Goal: Book appointment/travel/reservation

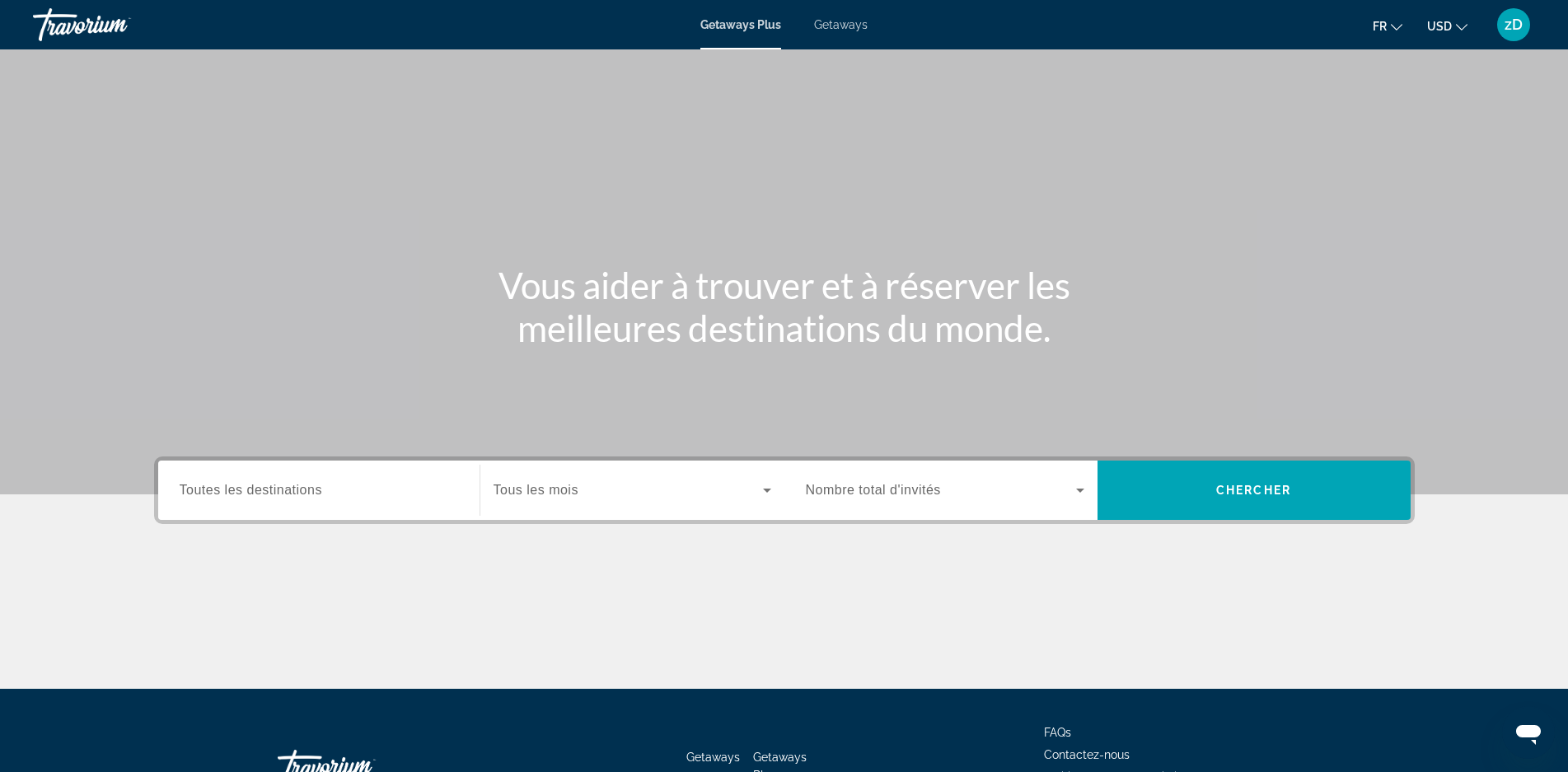
click at [274, 492] on span "Toutes les destinations" at bounding box center [251, 489] width 143 height 14
click at [274, 492] on input "Destination Toutes les destinations" at bounding box center [319, 490] width 278 height 20
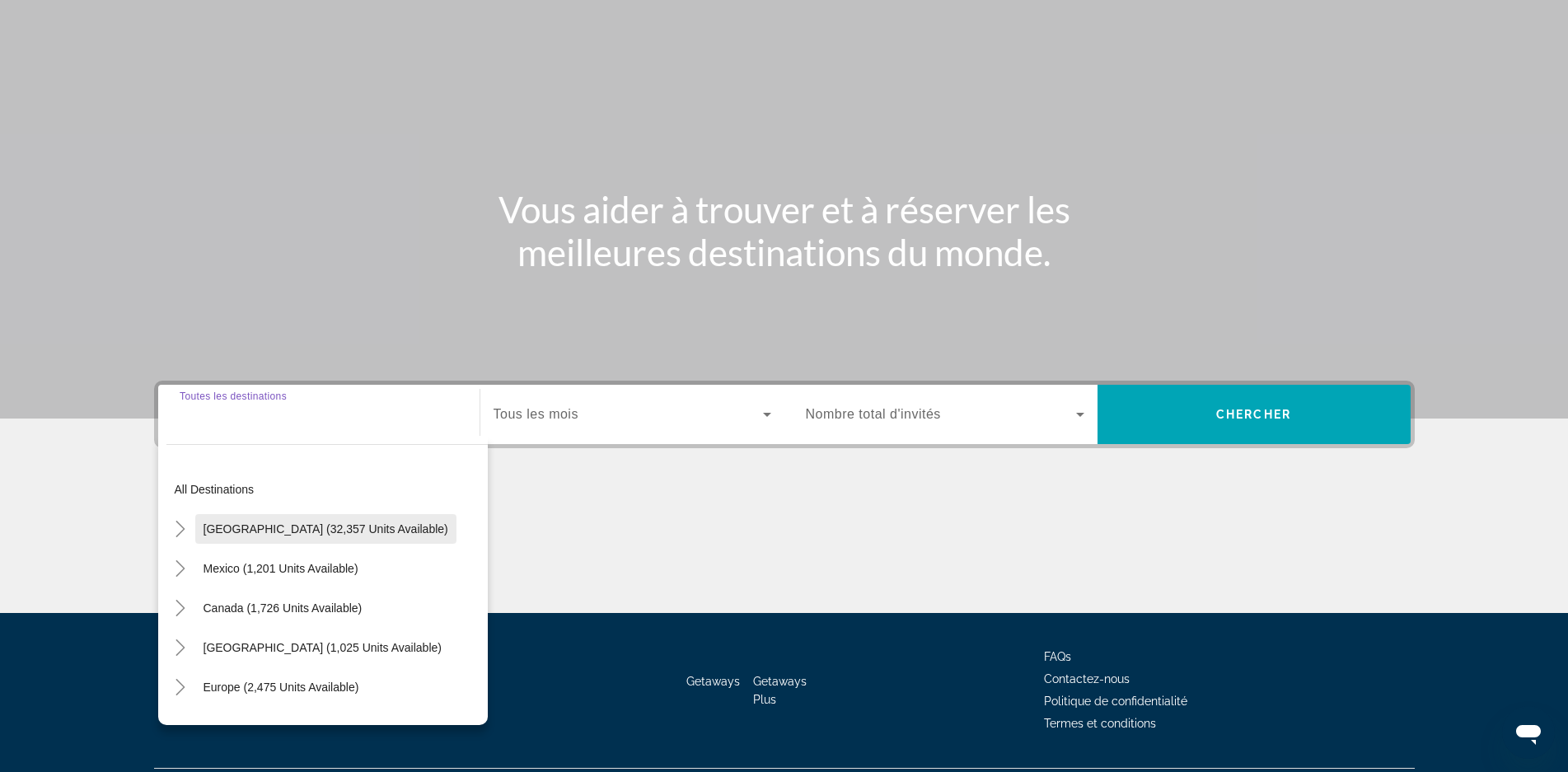
scroll to position [118, 0]
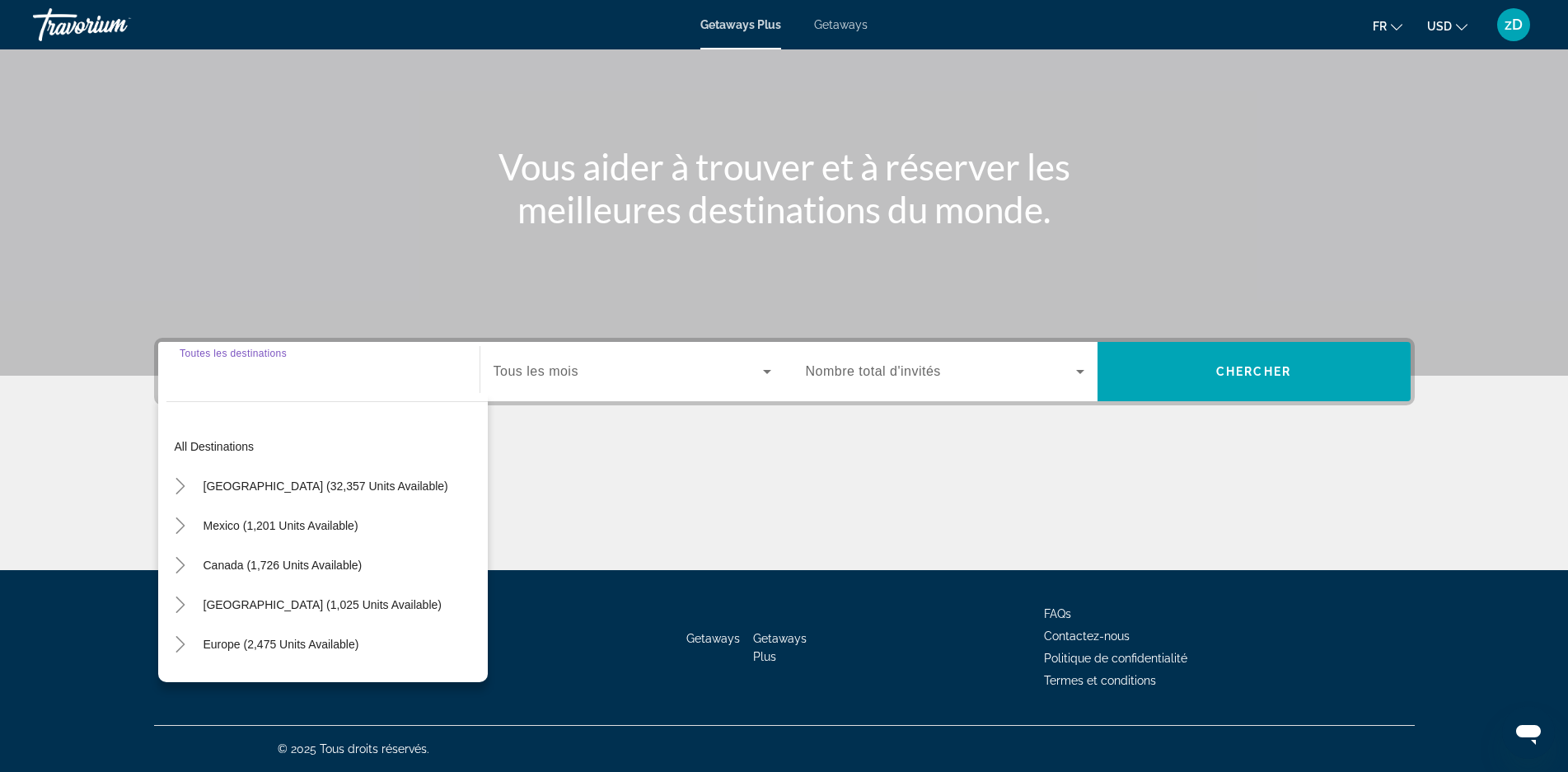
click at [615, 365] on span "Search widget" at bounding box center [629, 371] width 270 height 20
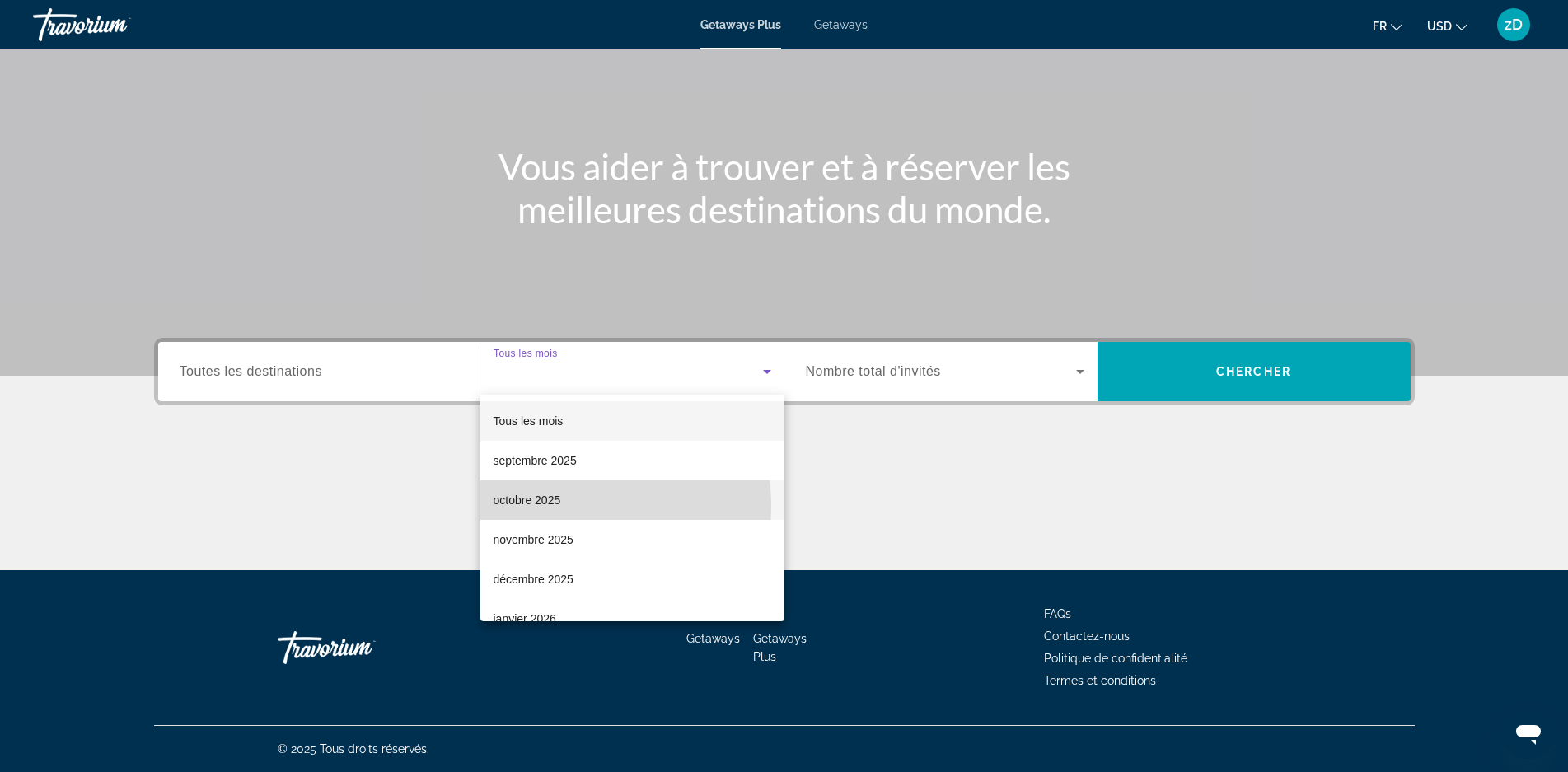
click at [556, 506] on span "octobre 2025" at bounding box center [528, 500] width 68 height 20
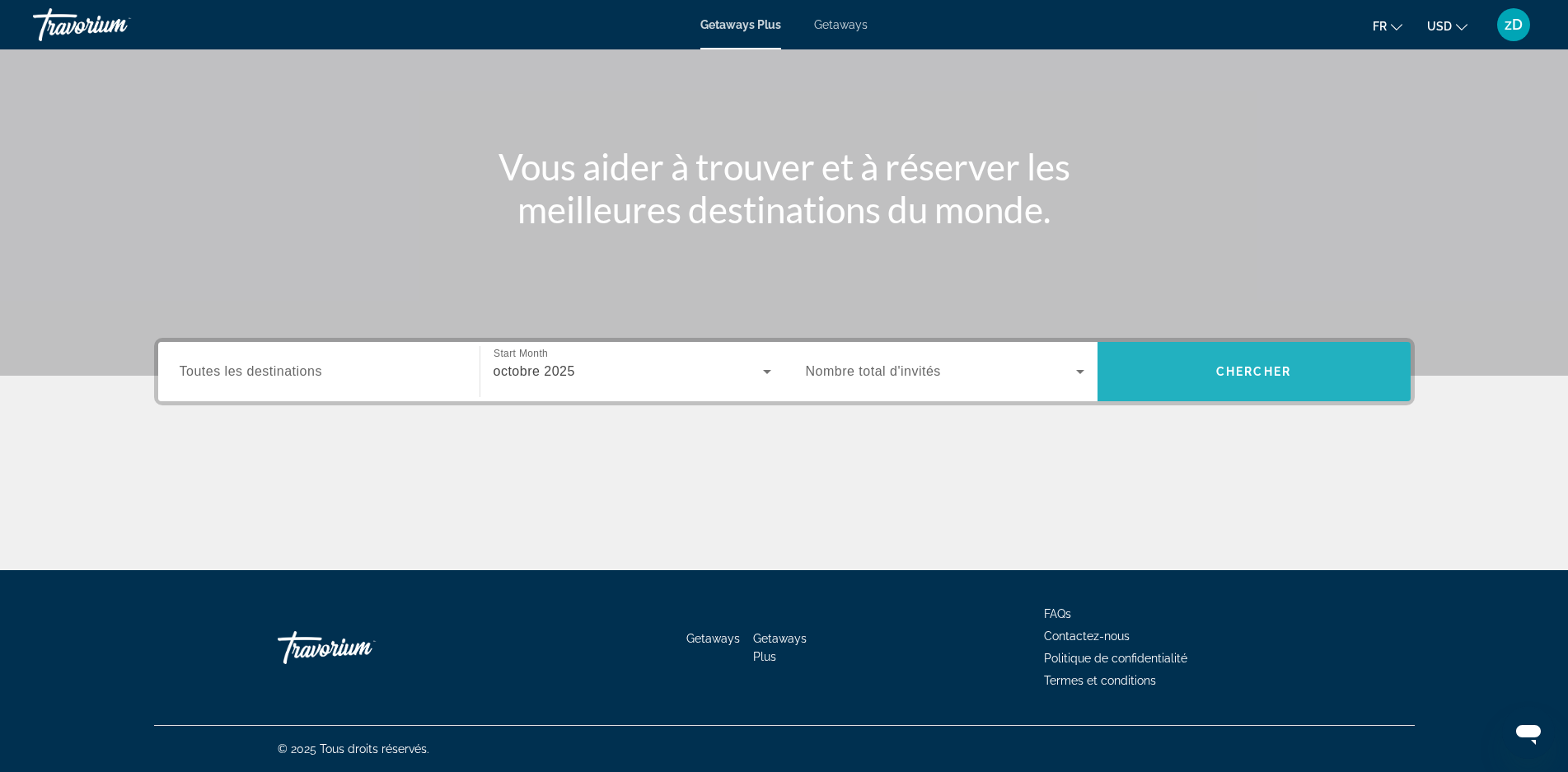
click at [1244, 368] on span "Chercher" at bounding box center [1254, 371] width 75 height 13
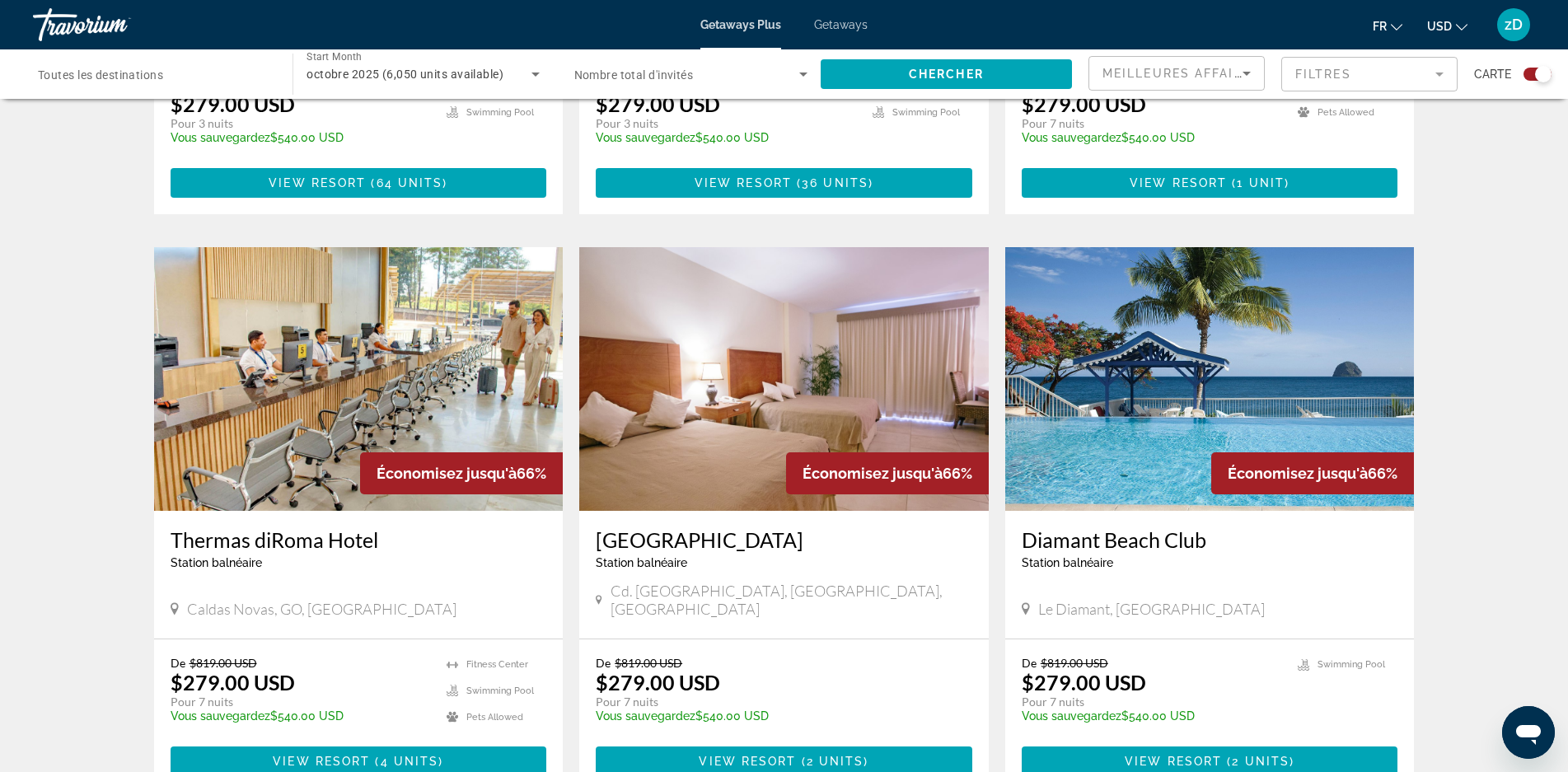
scroll to position [1647, 0]
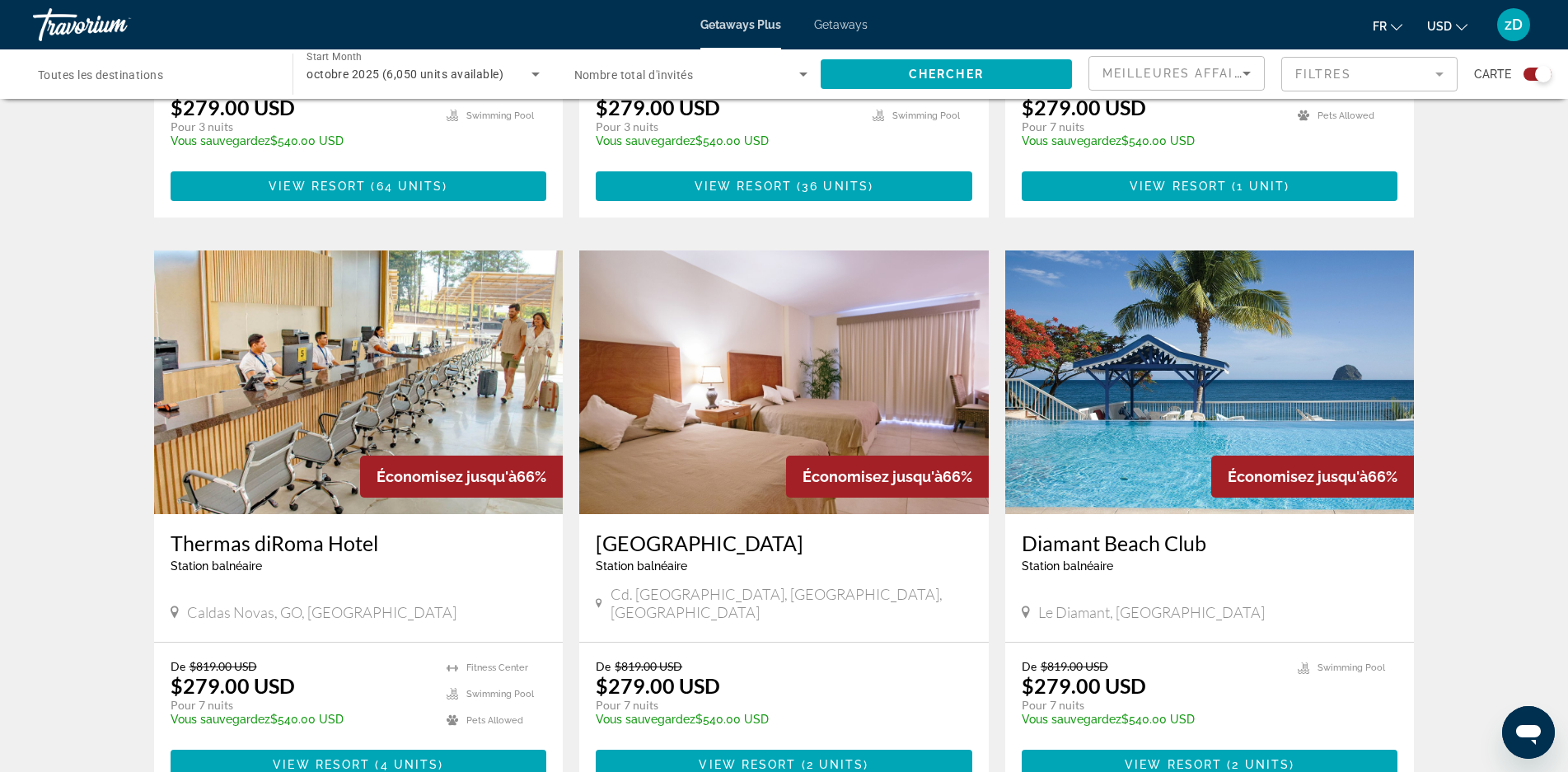
click at [1159, 399] on img "Main content" at bounding box center [1210, 382] width 410 height 263
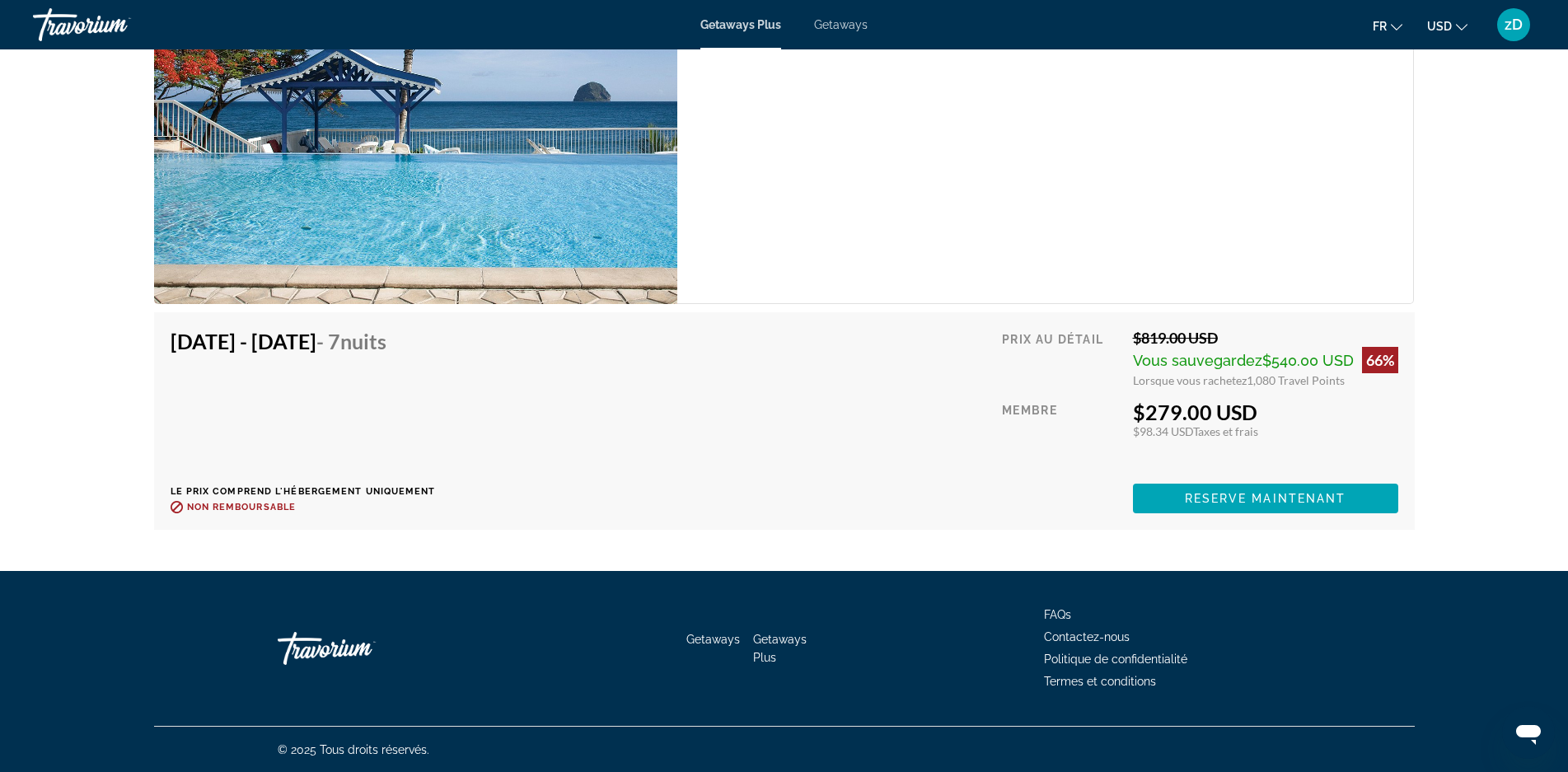
scroll to position [2616, 0]
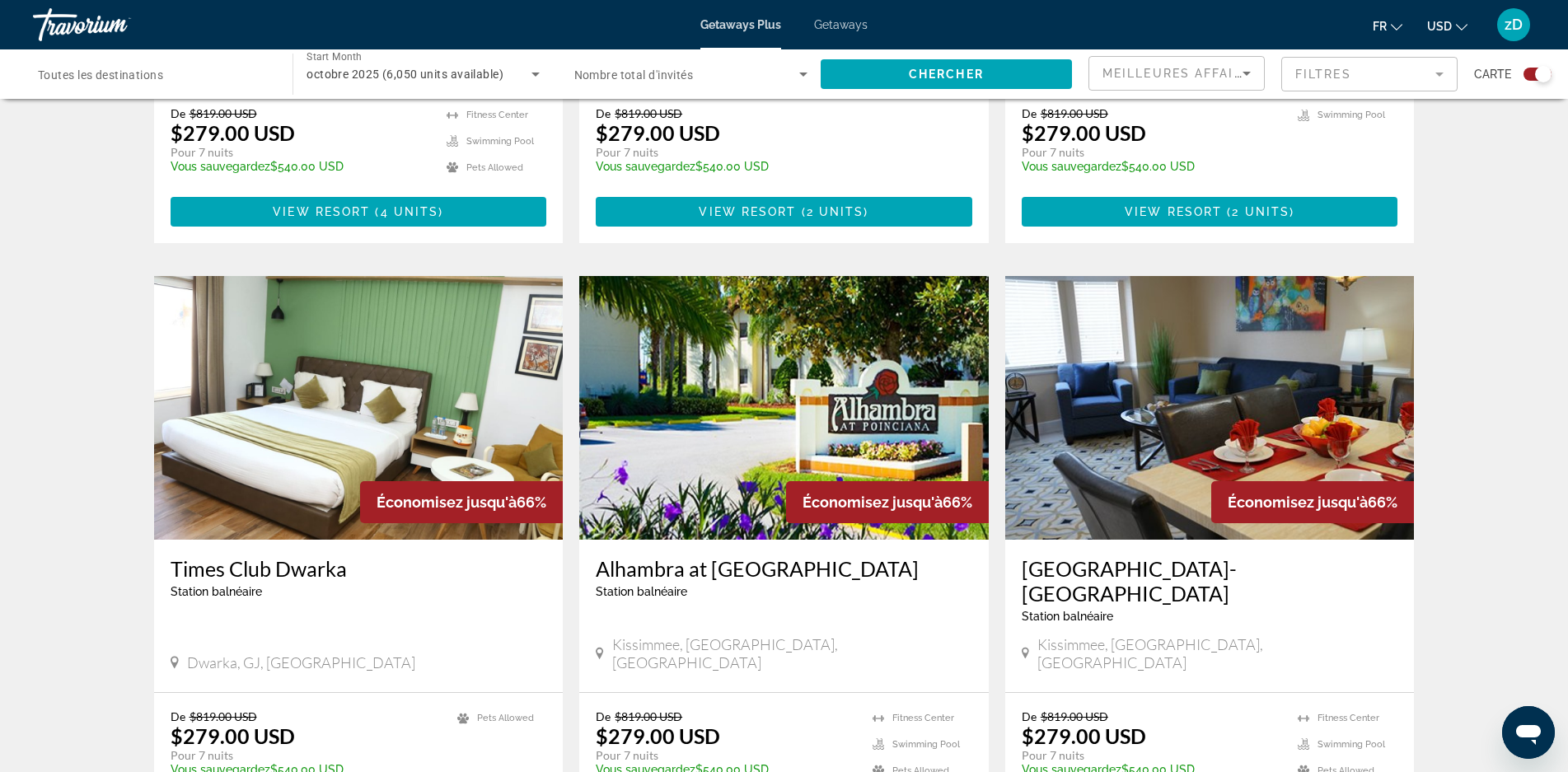
scroll to position [2306, 0]
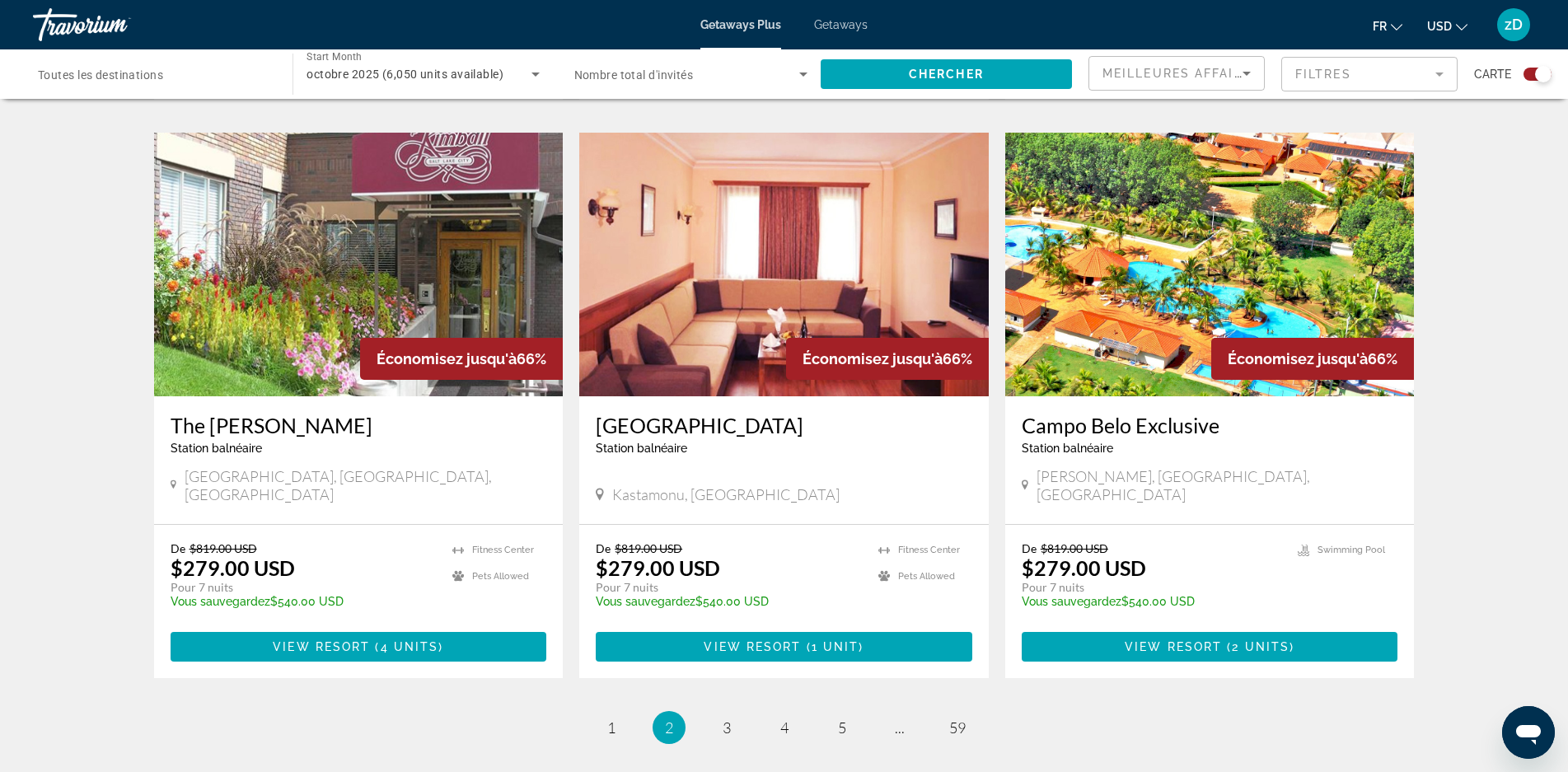
scroll to position [2453, 0]
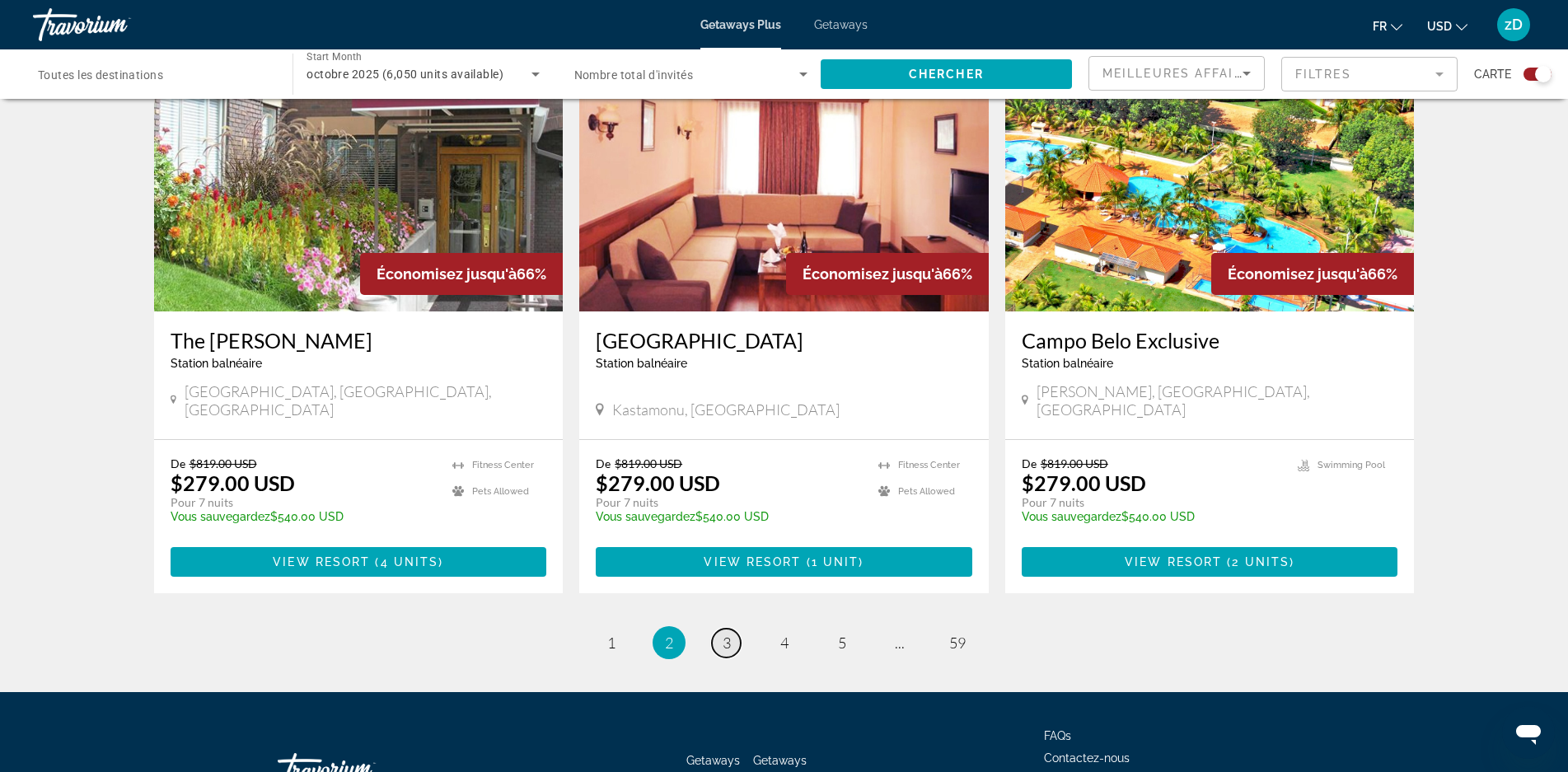
click at [732, 629] on link "page 3" at bounding box center [726, 642] width 29 height 29
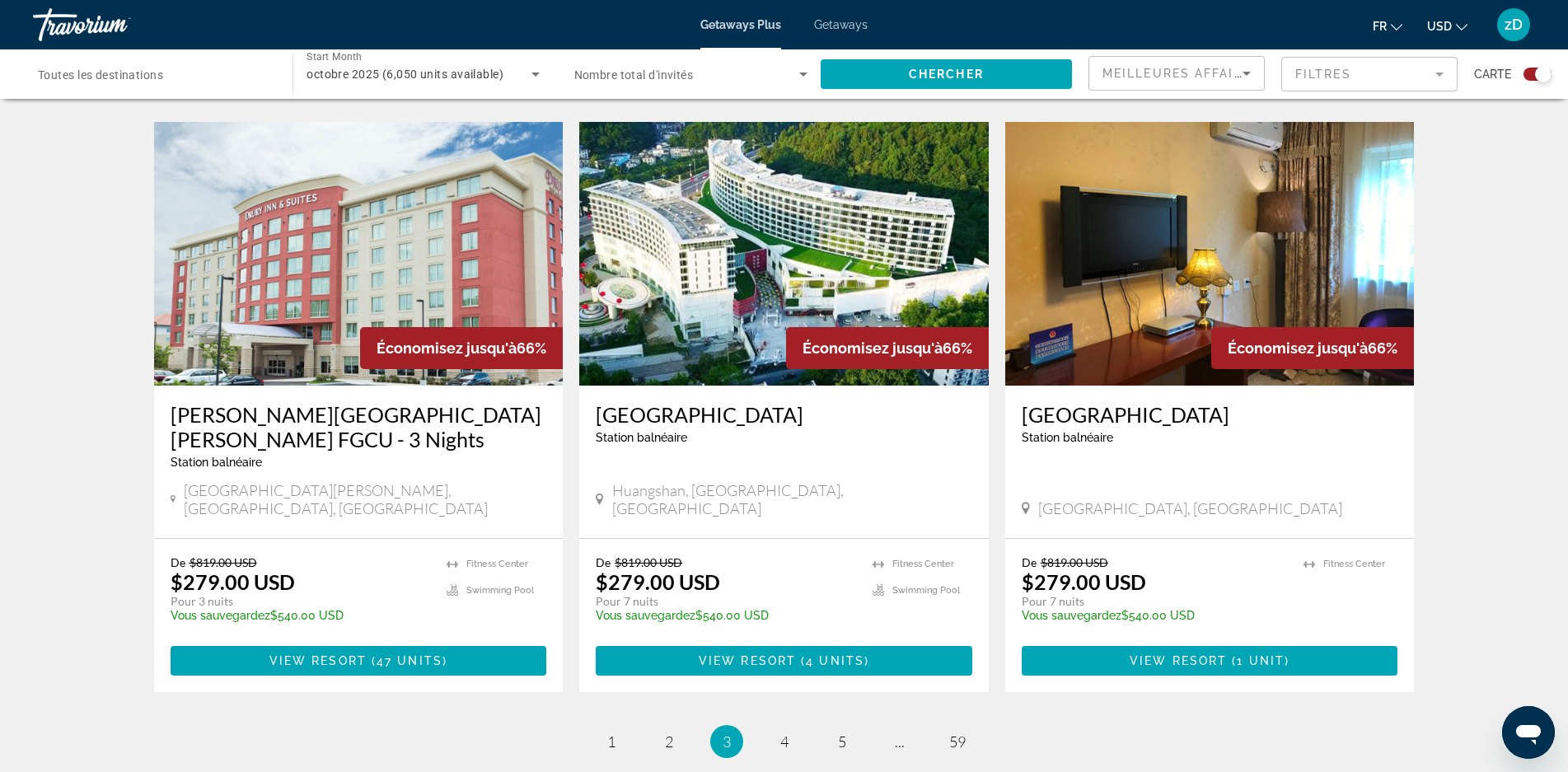
scroll to position [2412, 0]
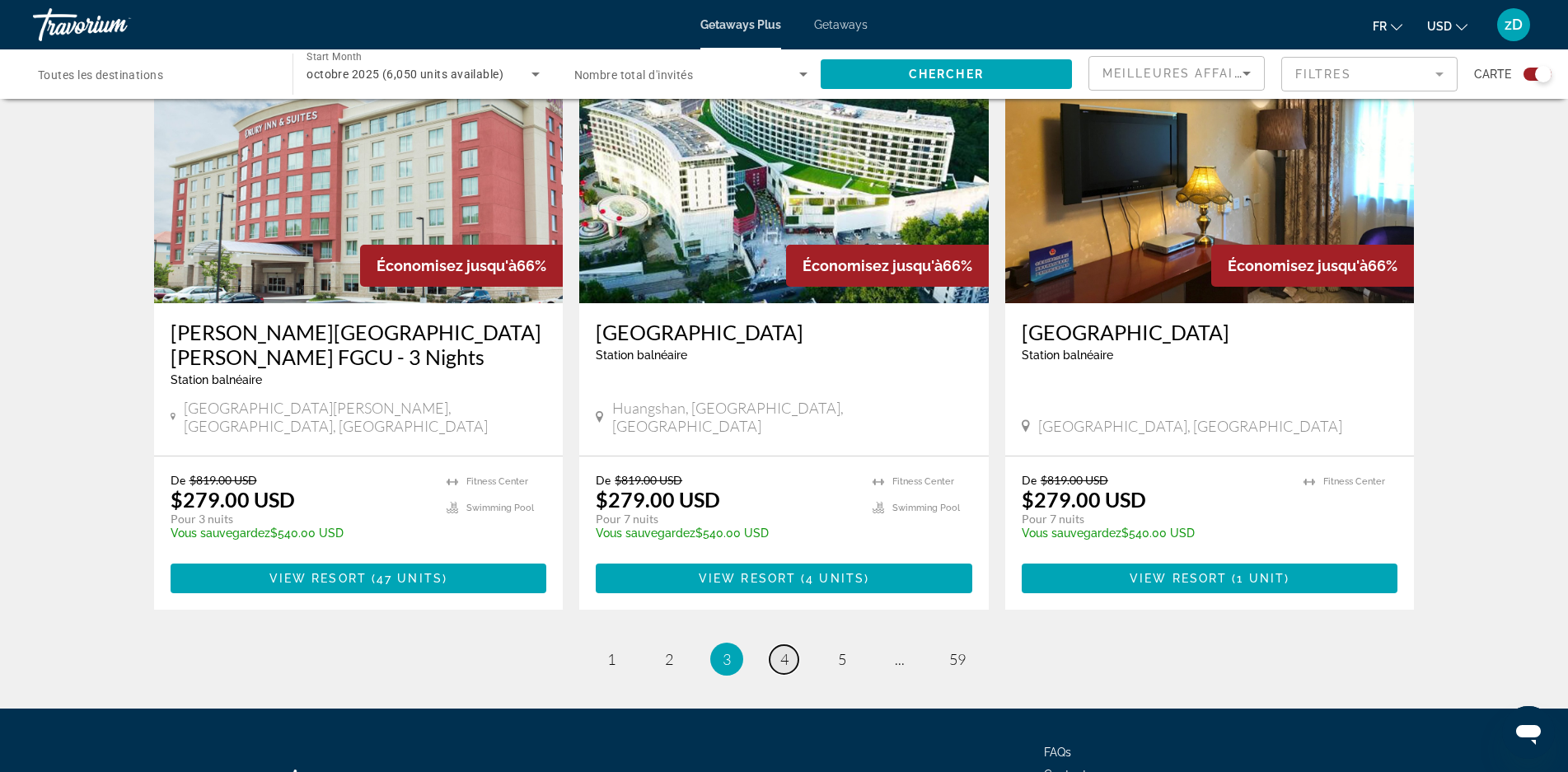
click at [783, 650] on span "4" at bounding box center [784, 659] width 8 height 18
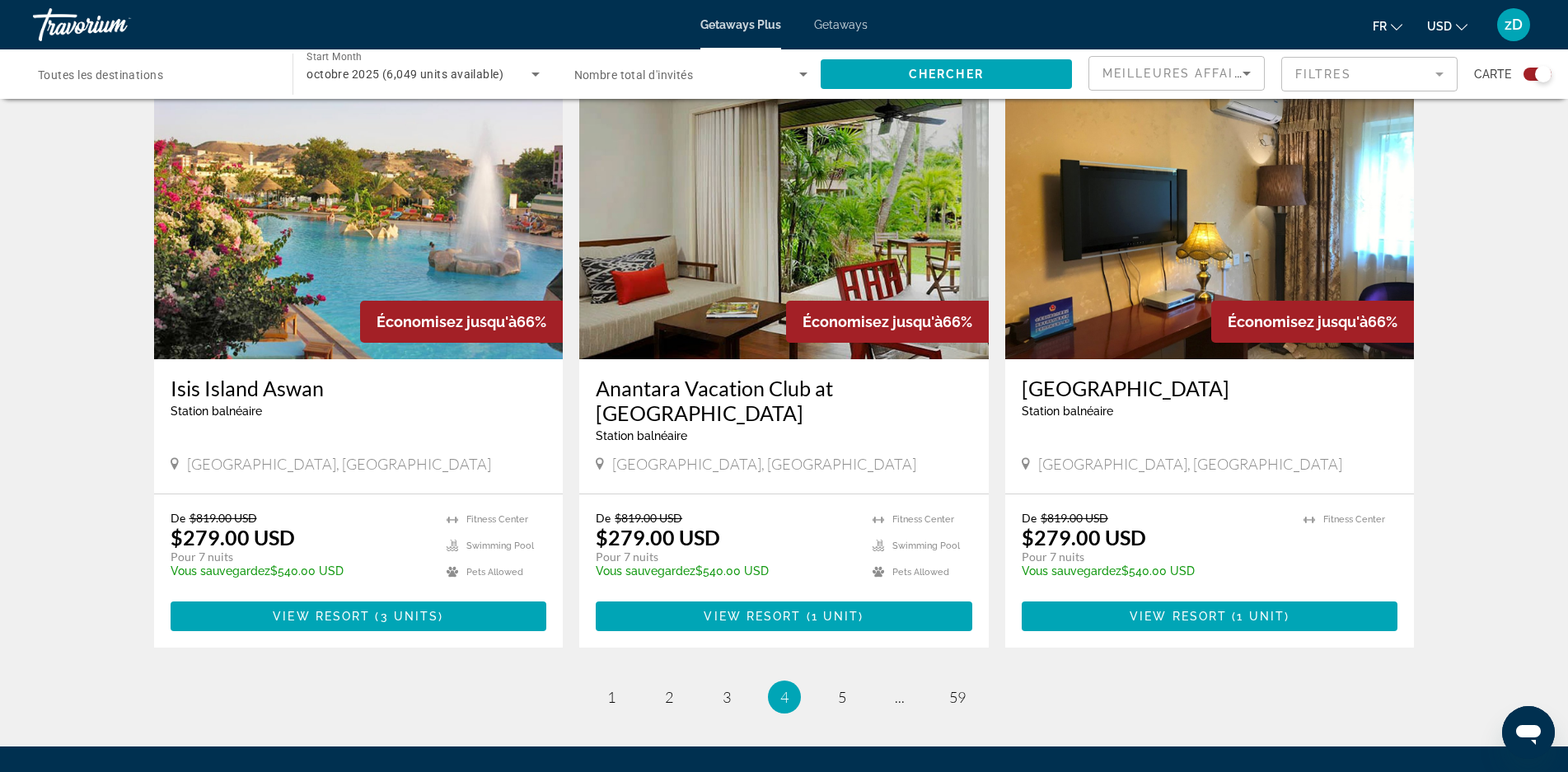
scroll to position [2453, 0]
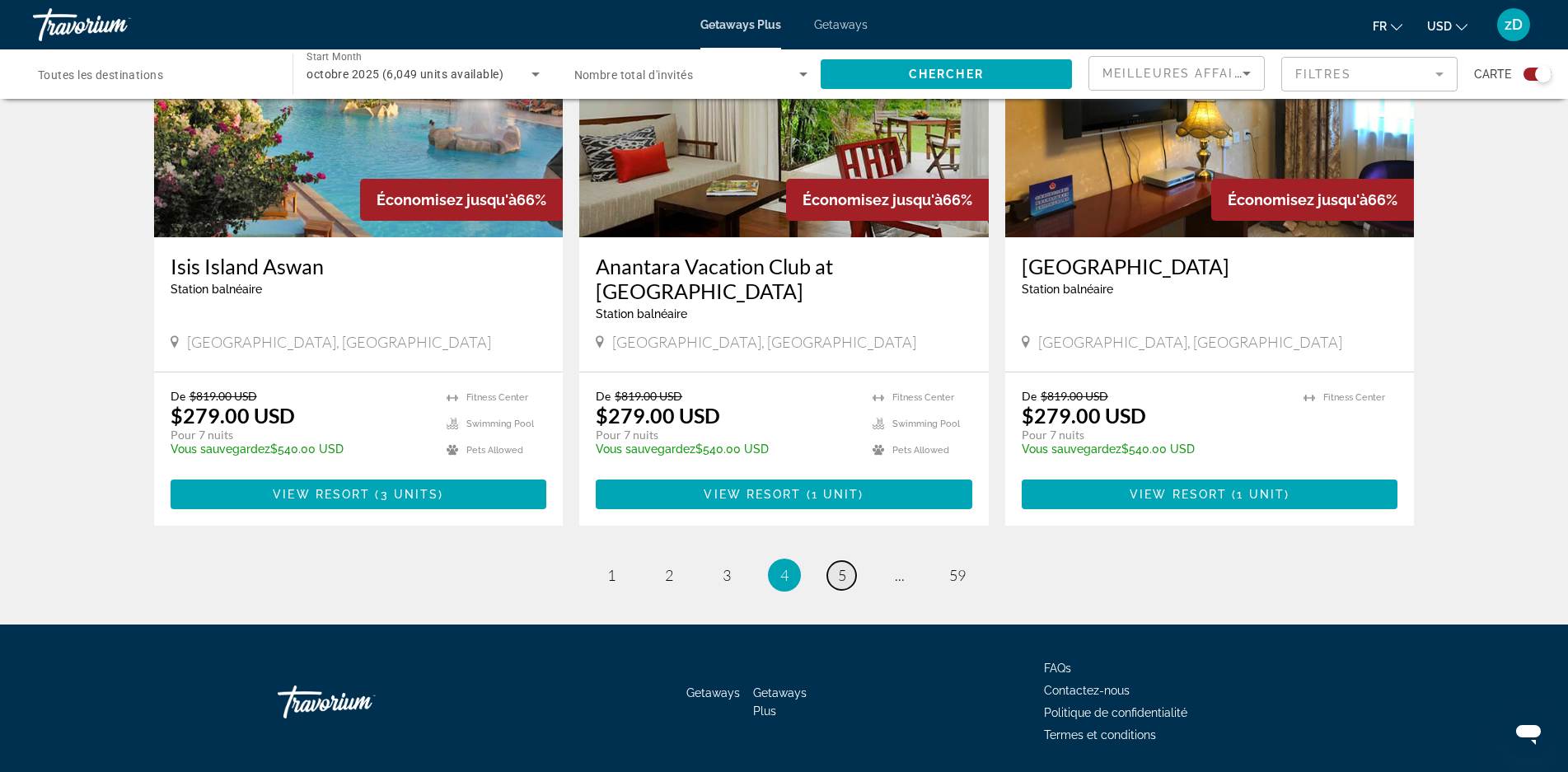
click at [841, 566] on span "5" at bounding box center [842, 575] width 8 height 18
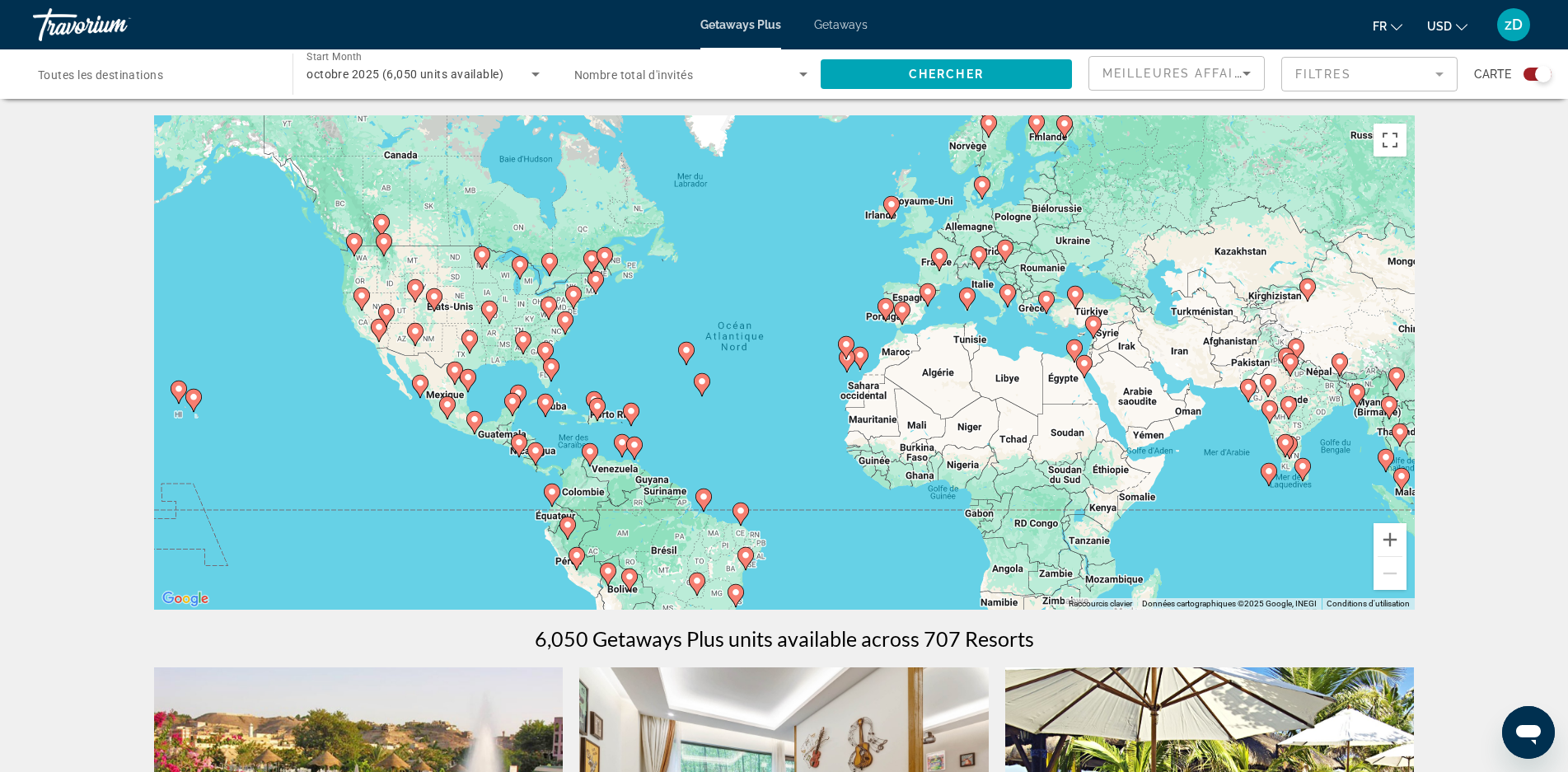
click at [548, 405] on image "Main content" at bounding box center [545, 402] width 10 height 10
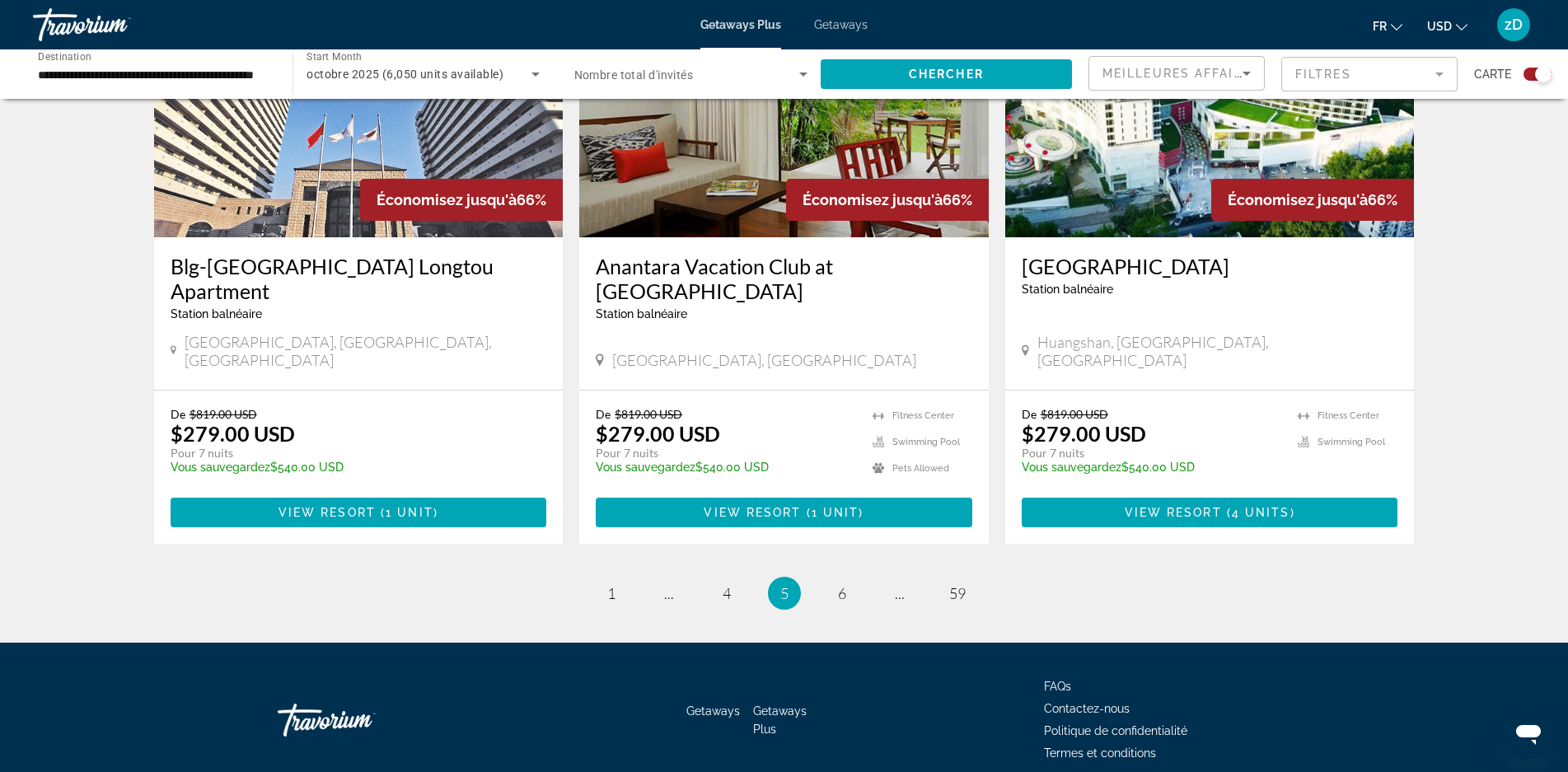
scroll to position [2478, 0]
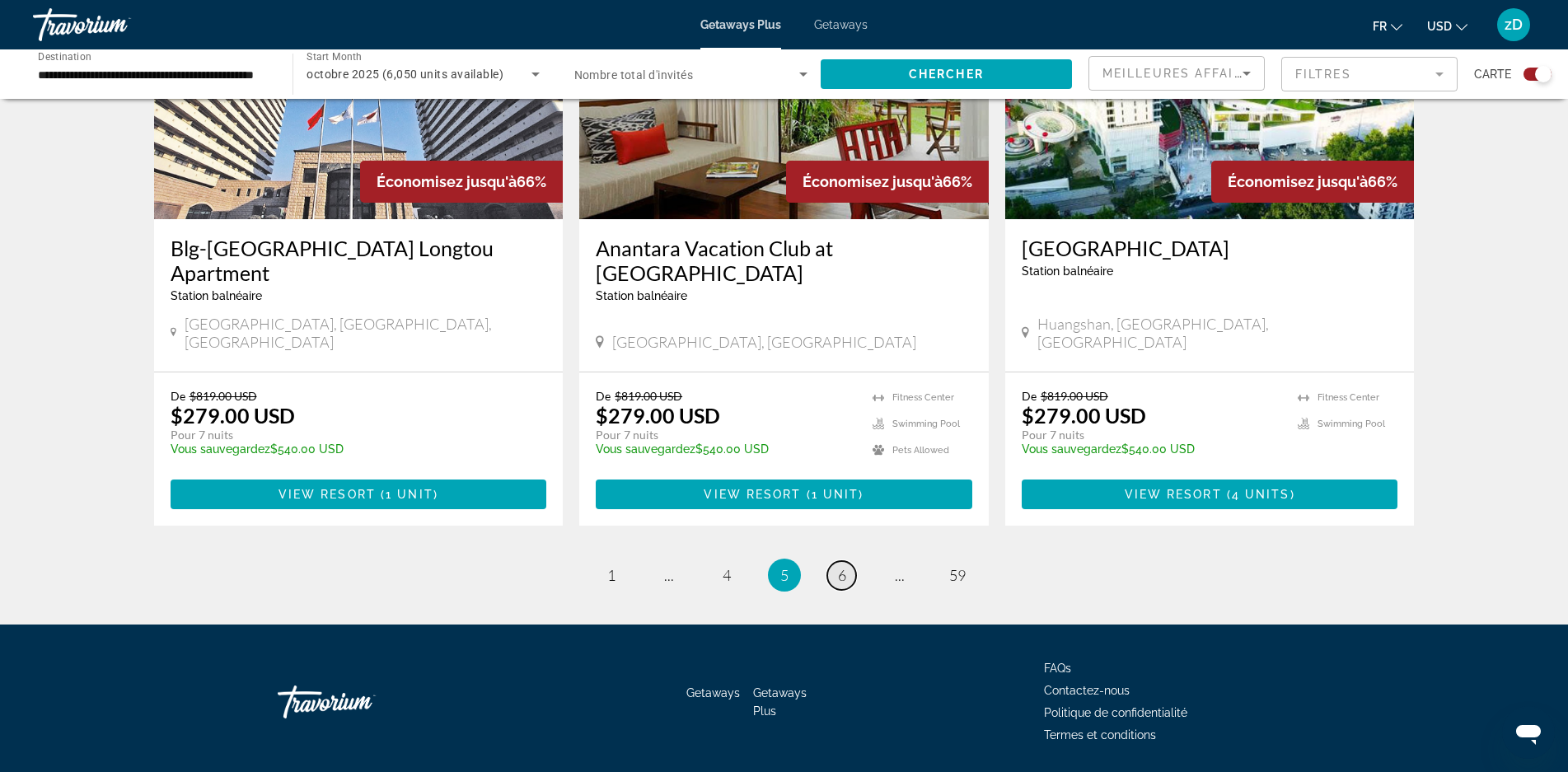
click at [839, 566] on span "6" at bounding box center [842, 575] width 8 height 18
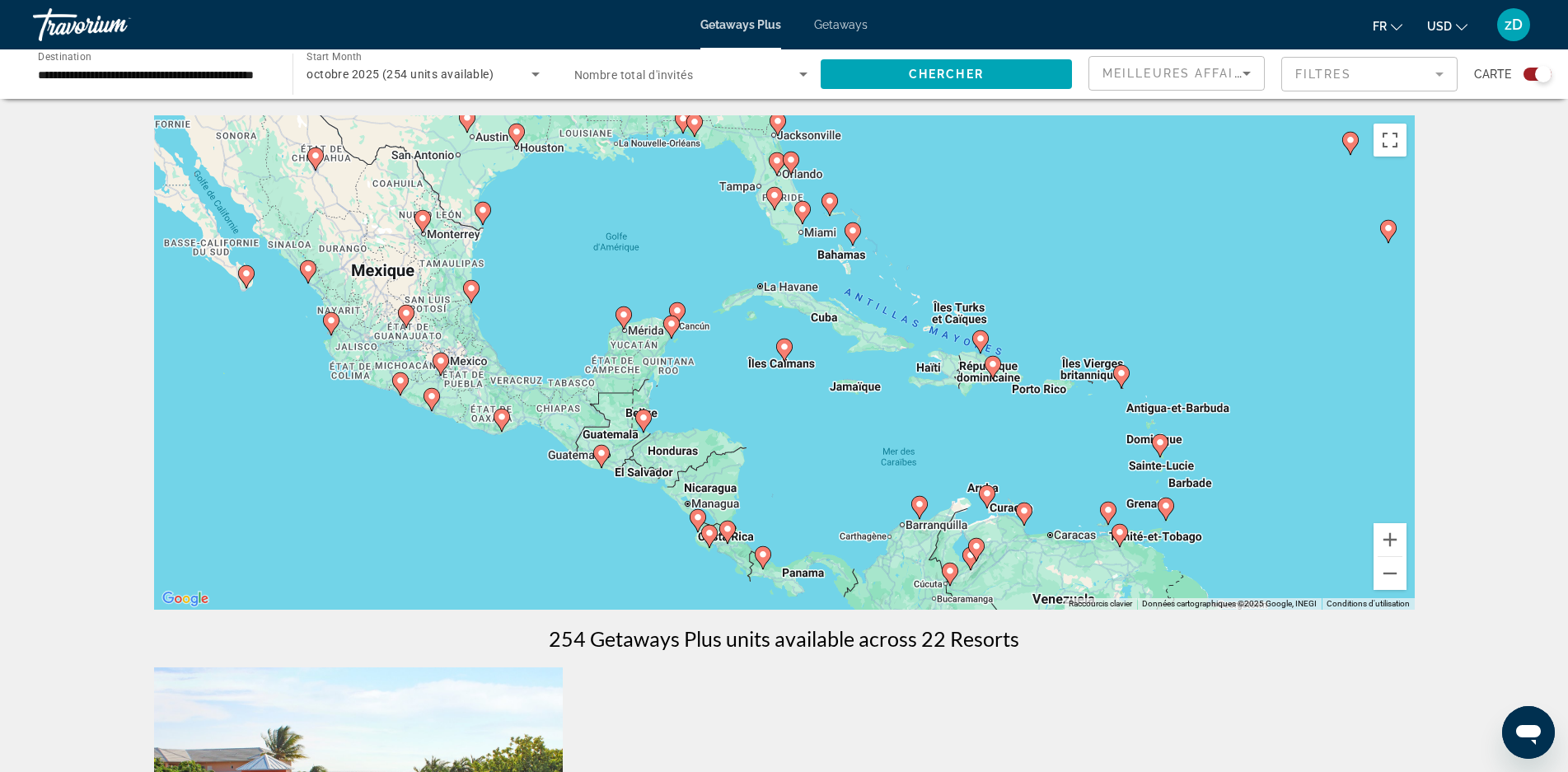
click at [995, 362] on image "Main content" at bounding box center [992, 363] width 10 height 10
type input "**********"
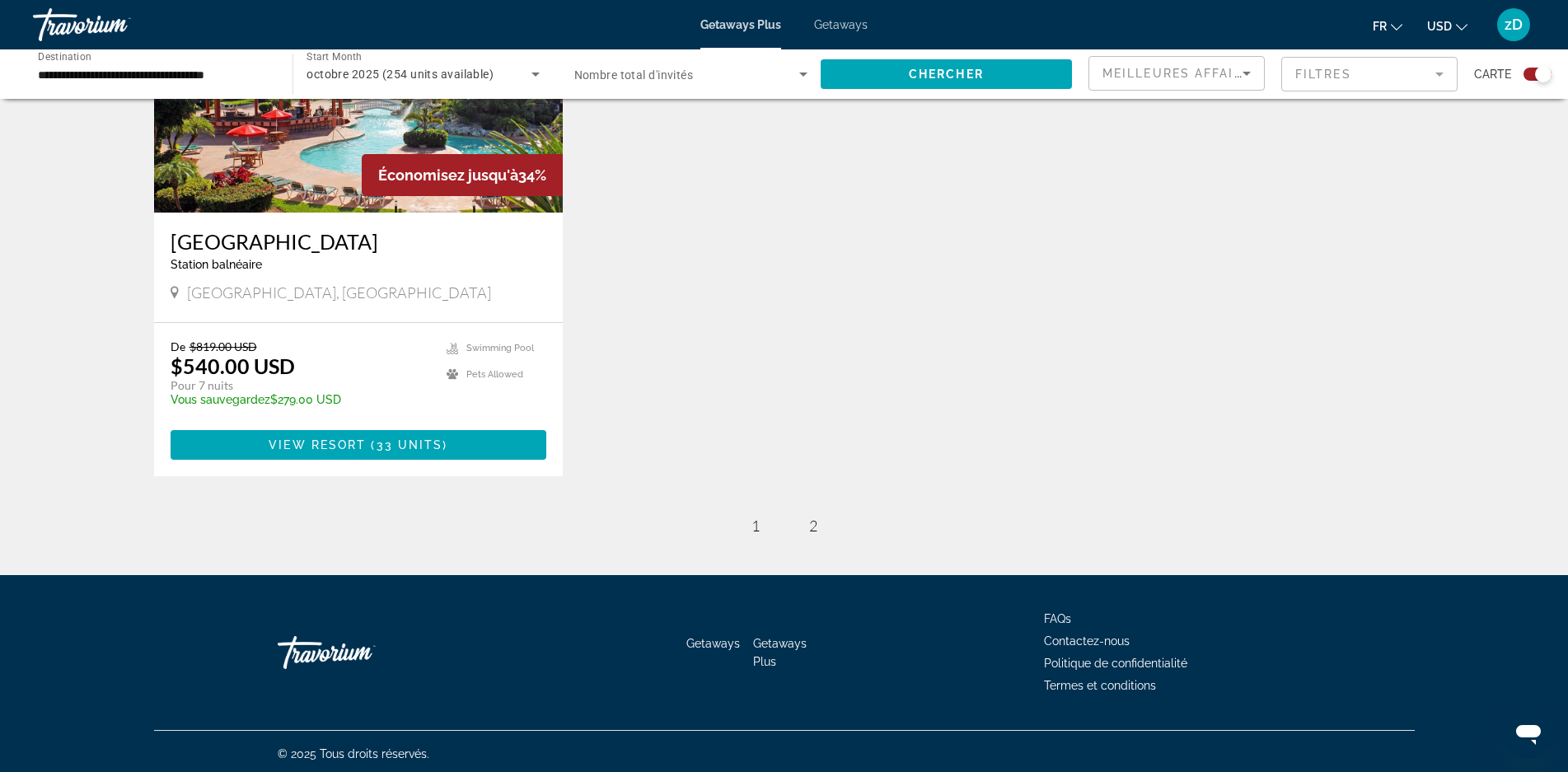
scroll to position [723, 0]
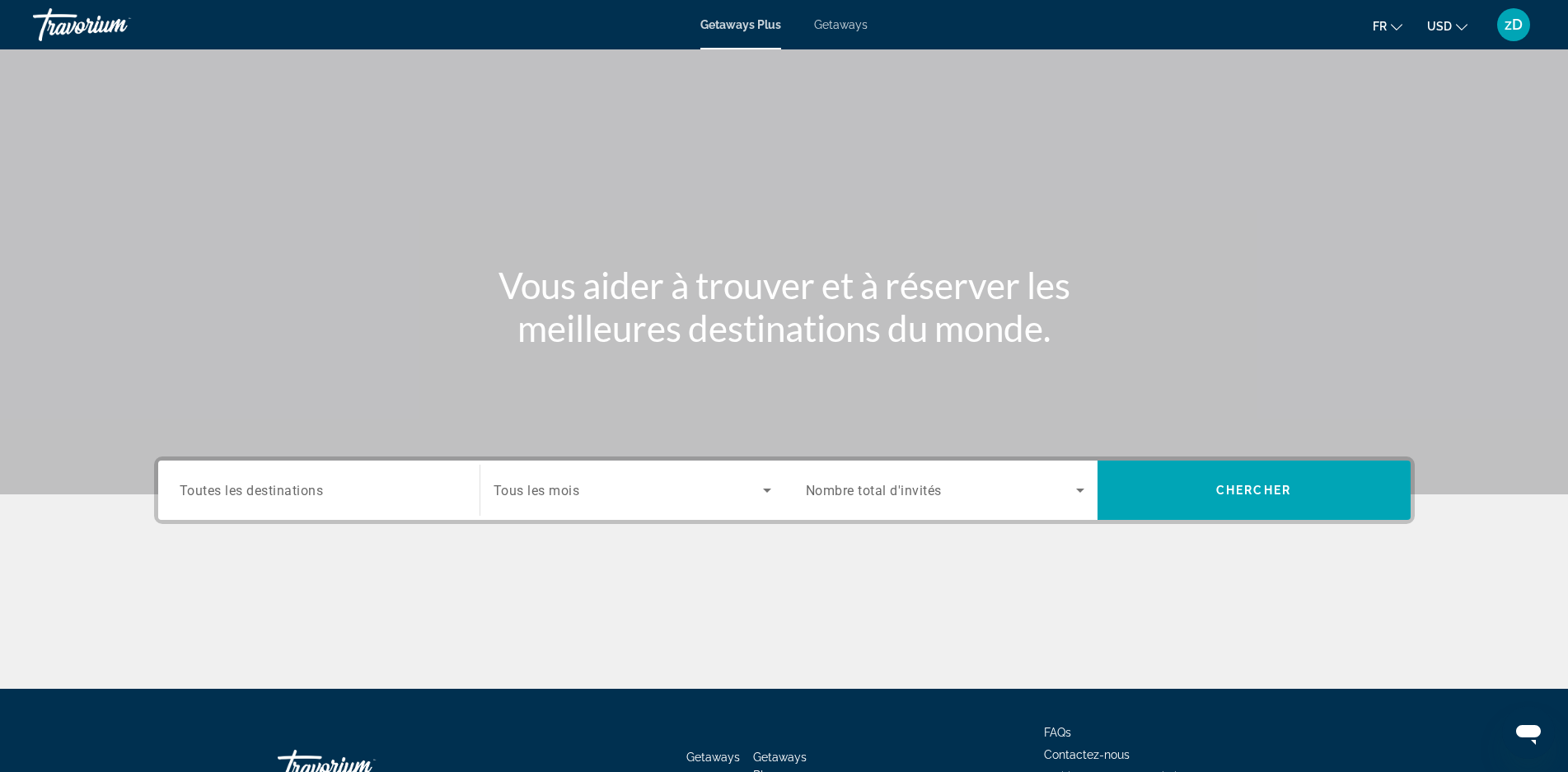
scroll to position [118, 0]
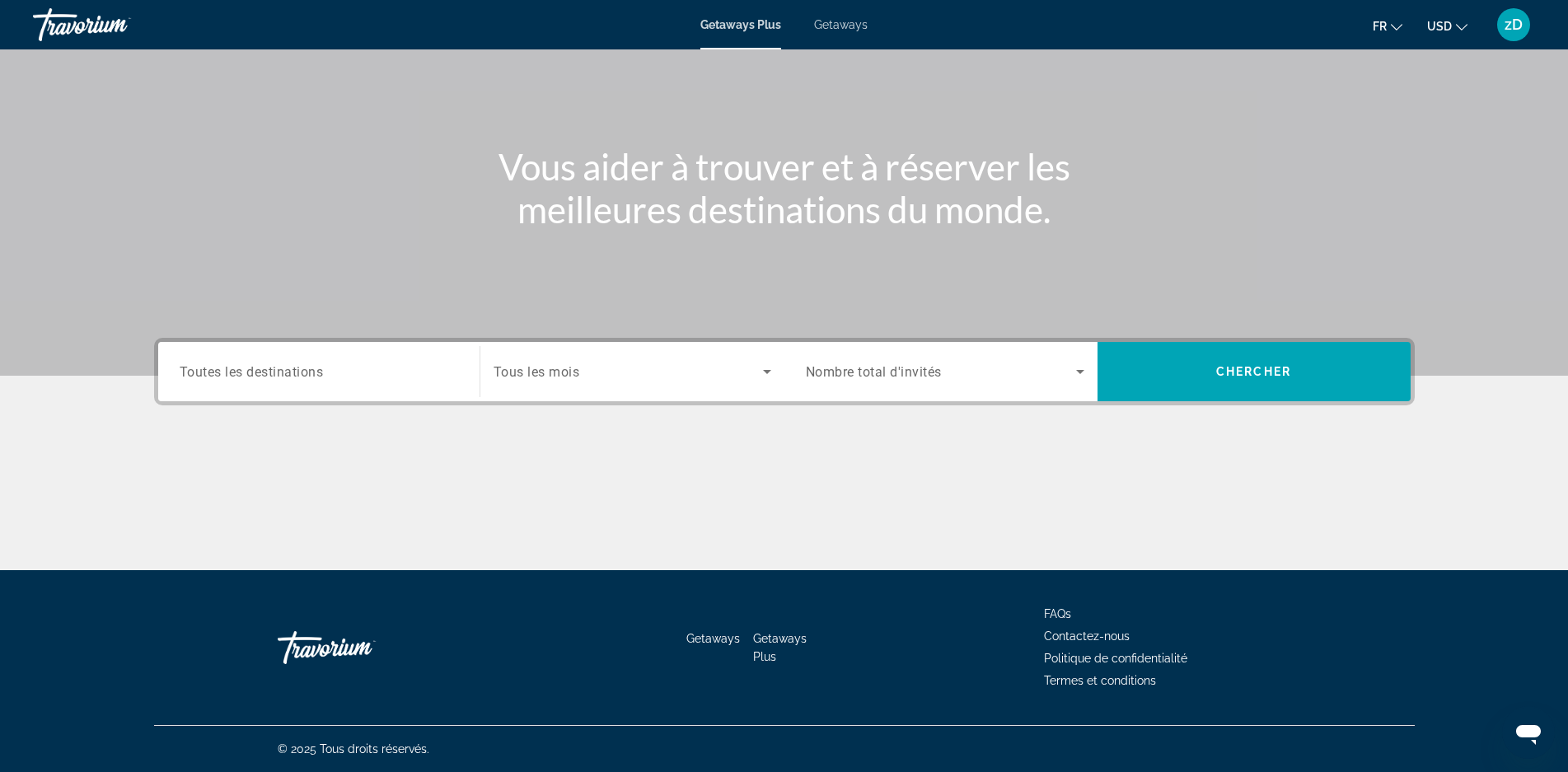
click at [628, 390] on div "Search widget" at bounding box center [632, 371] width 277 height 46
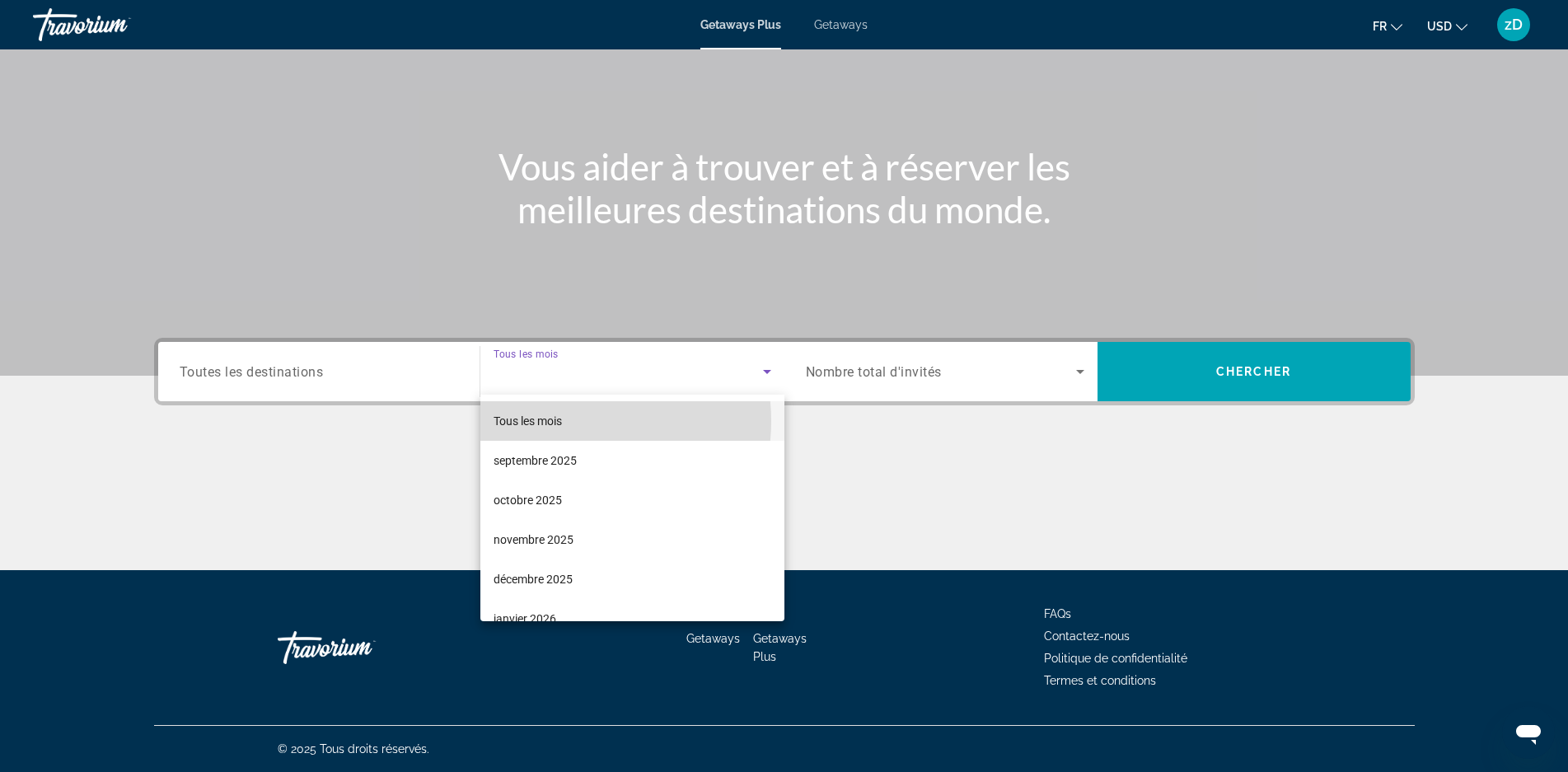
click at [570, 421] on mat-option "Tous les mois" at bounding box center [632, 420] width 304 height 39
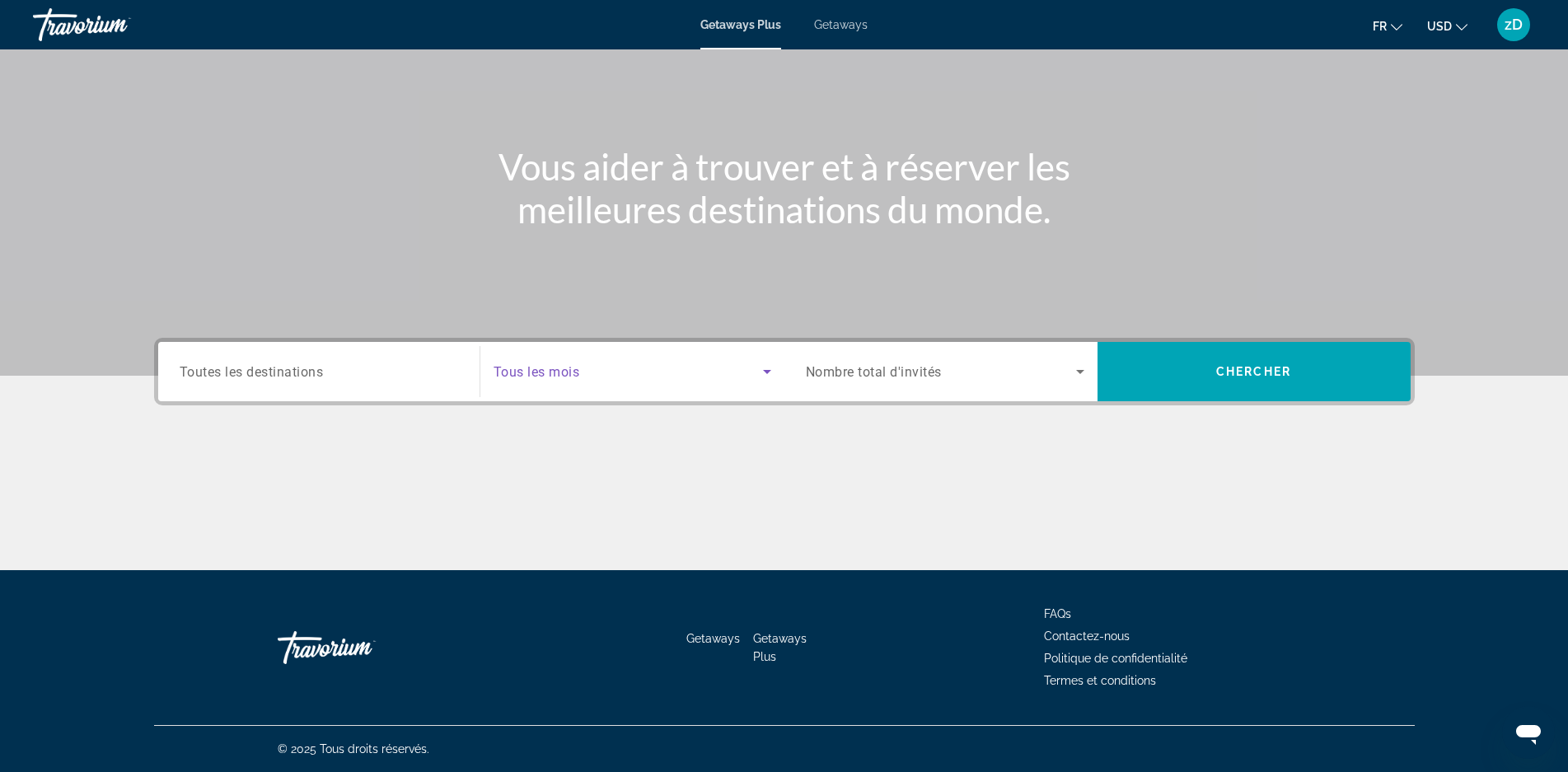
click at [617, 366] on span "Search widget" at bounding box center [629, 371] width 270 height 20
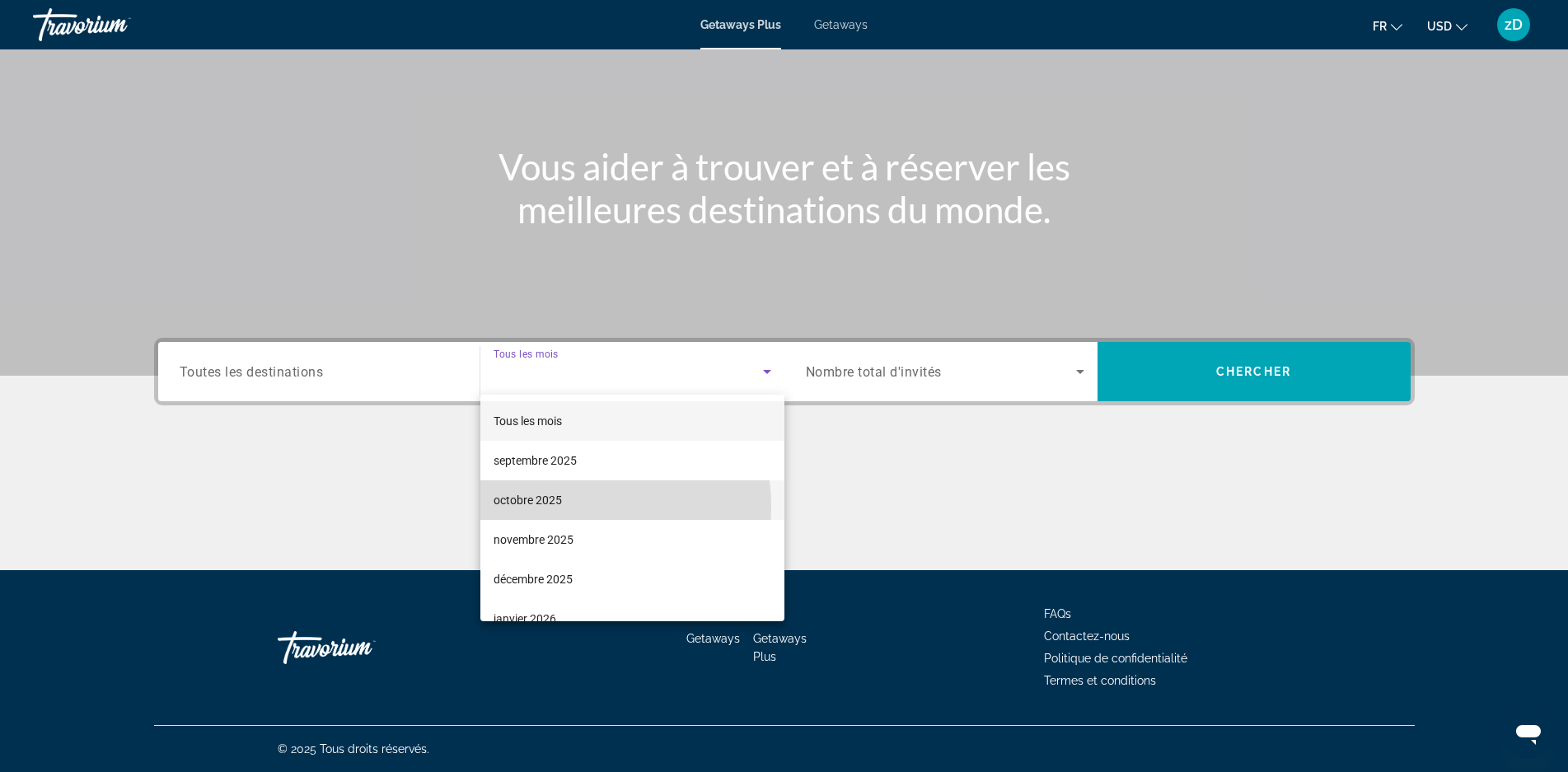
click at [545, 508] on span "octobre 2025" at bounding box center [528, 500] width 69 height 20
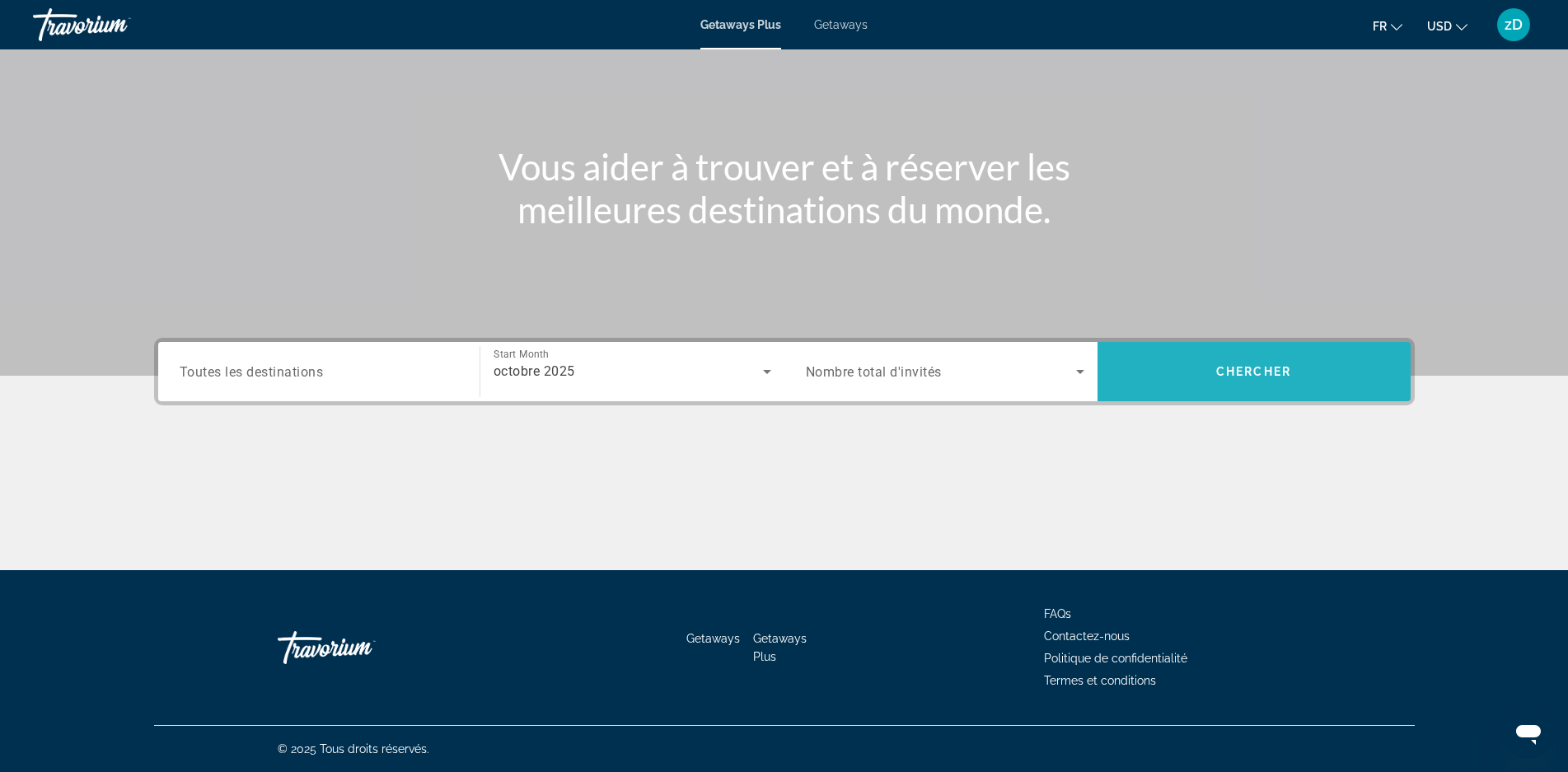
click at [1296, 359] on span "Search widget" at bounding box center [1254, 371] width 313 height 39
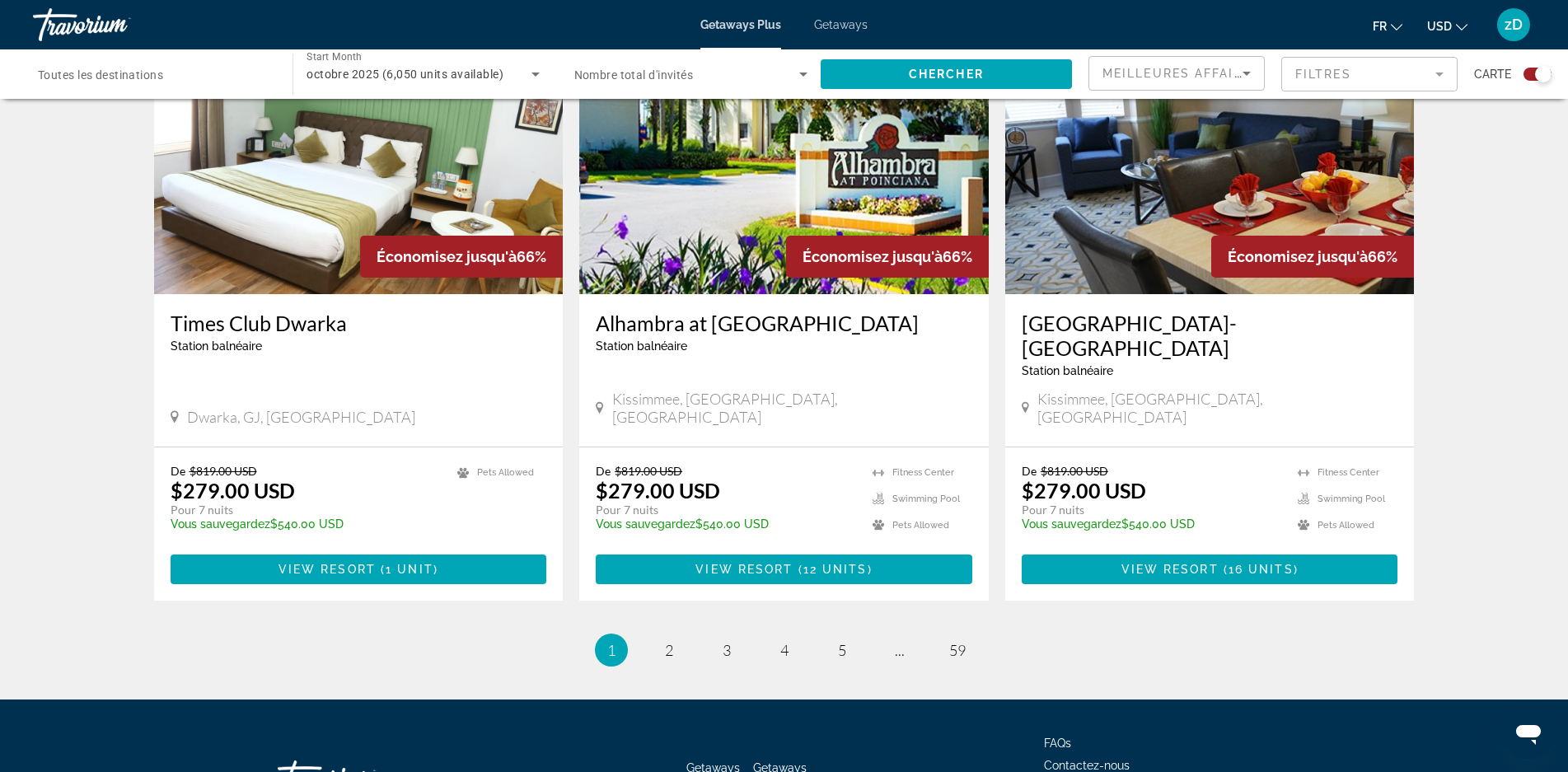
scroll to position [2453, 0]
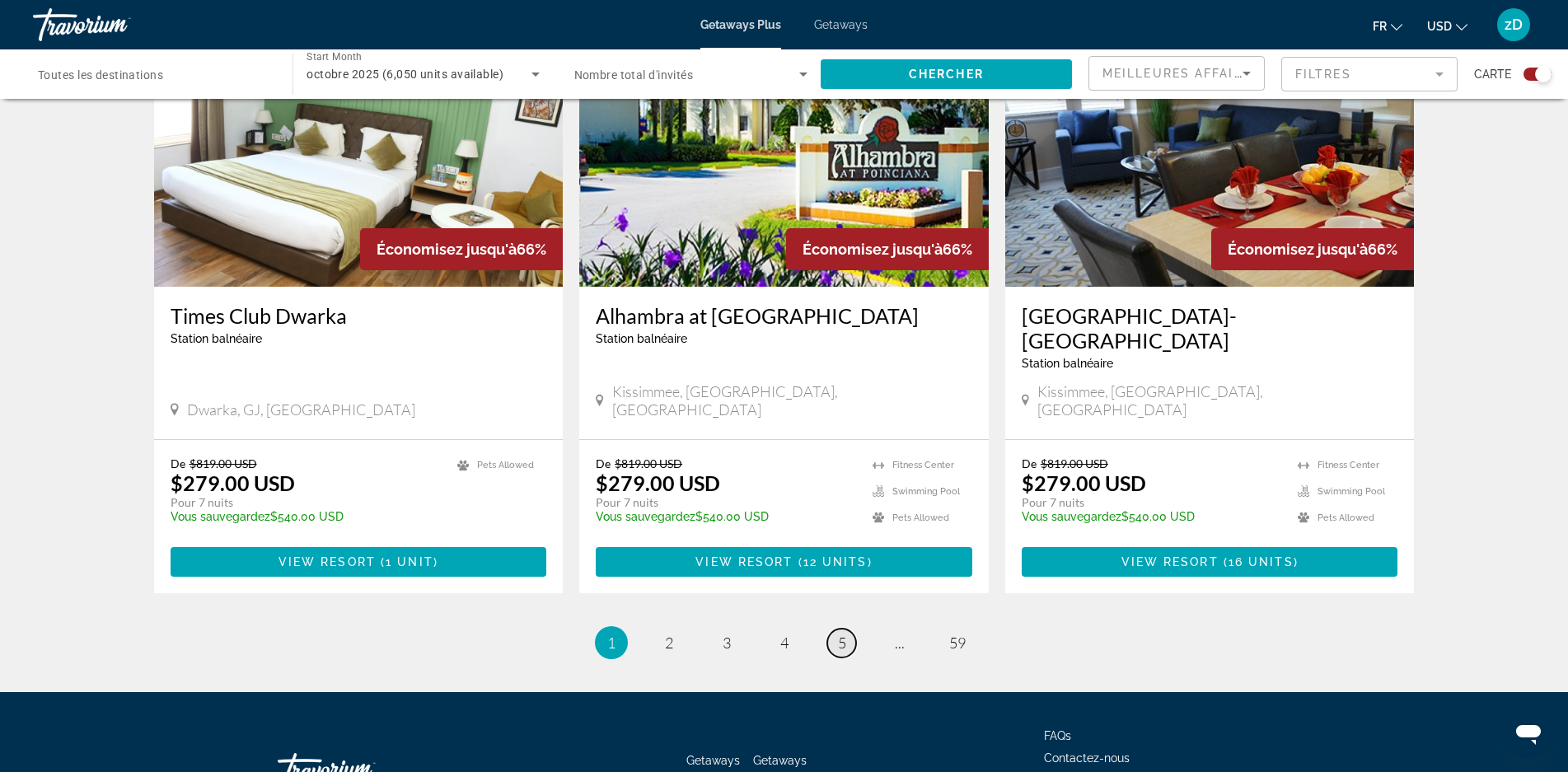
click at [840, 634] on span "5" at bounding box center [842, 642] width 8 height 18
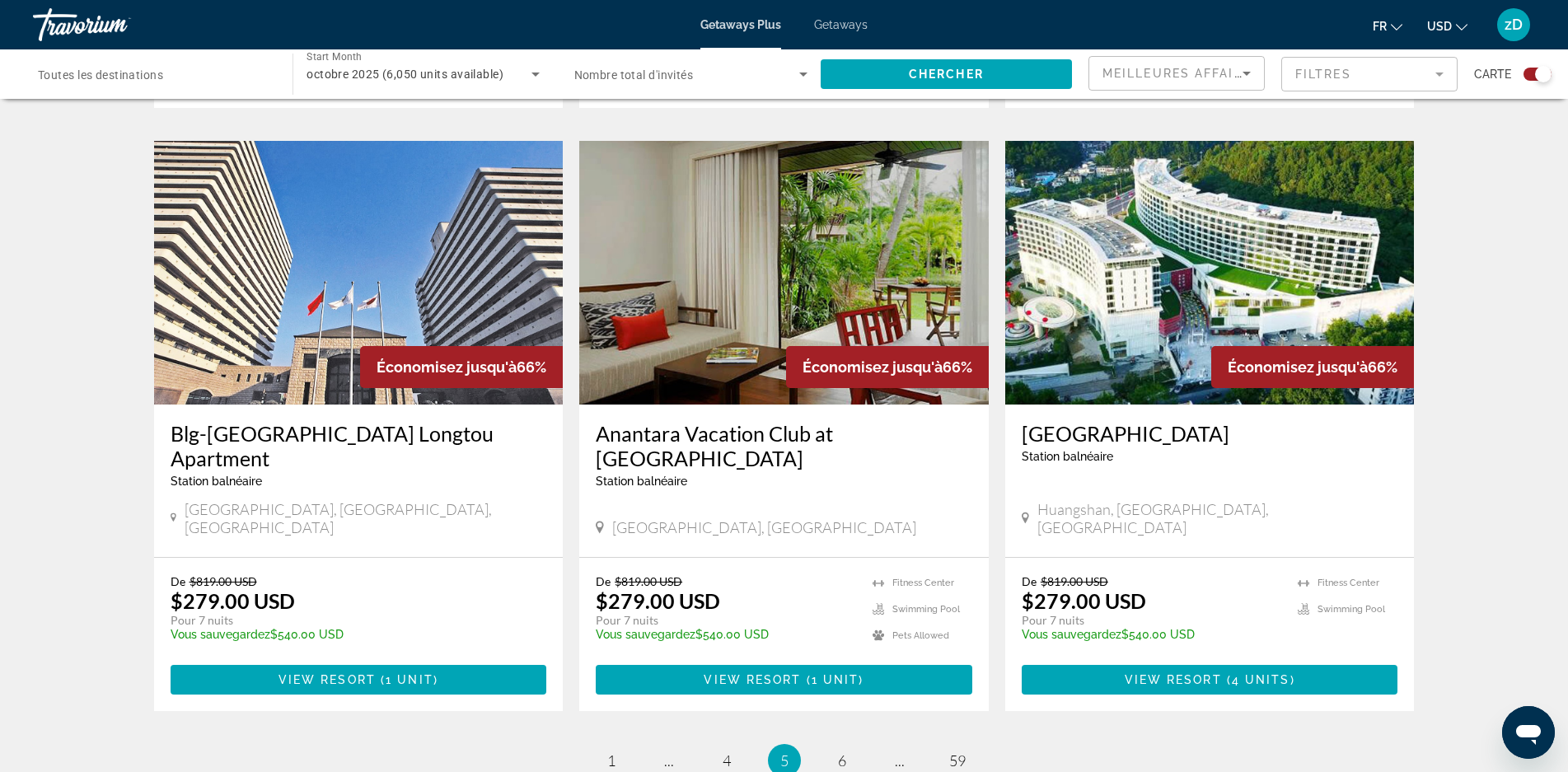
scroll to position [2306, 0]
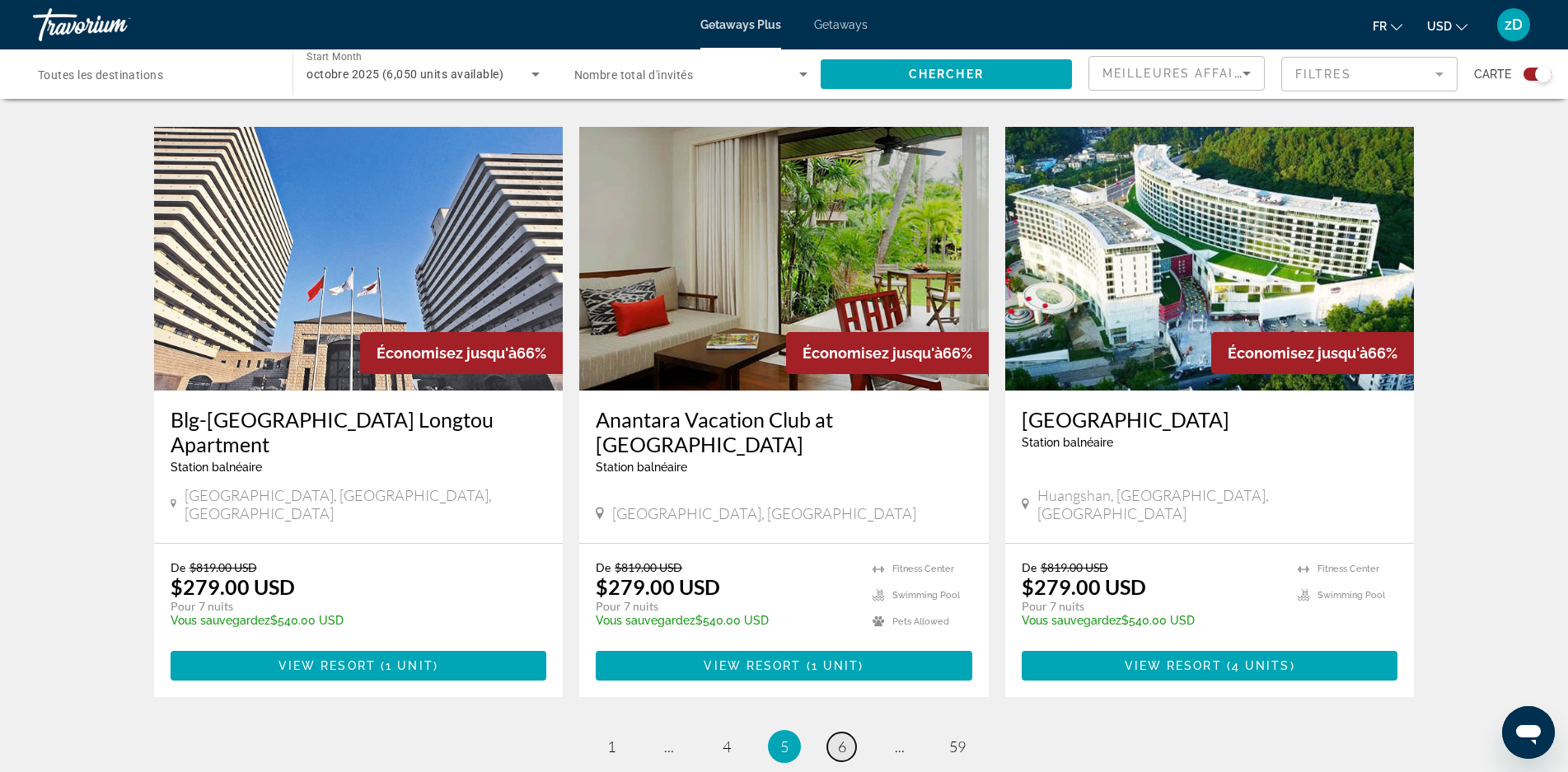
click at [851, 732] on link "page 6" at bounding box center [841, 746] width 29 height 29
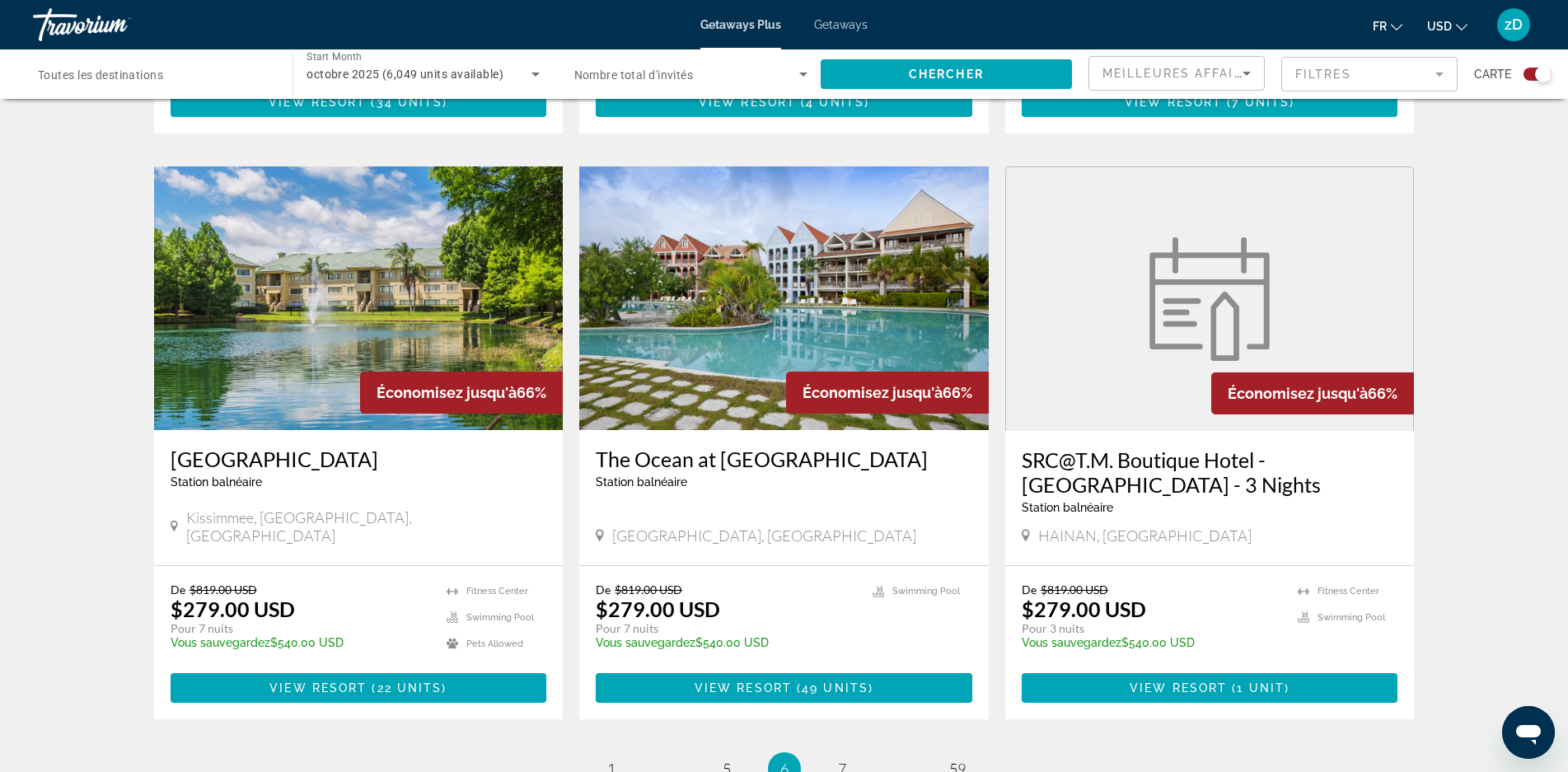
scroll to position [2247, 0]
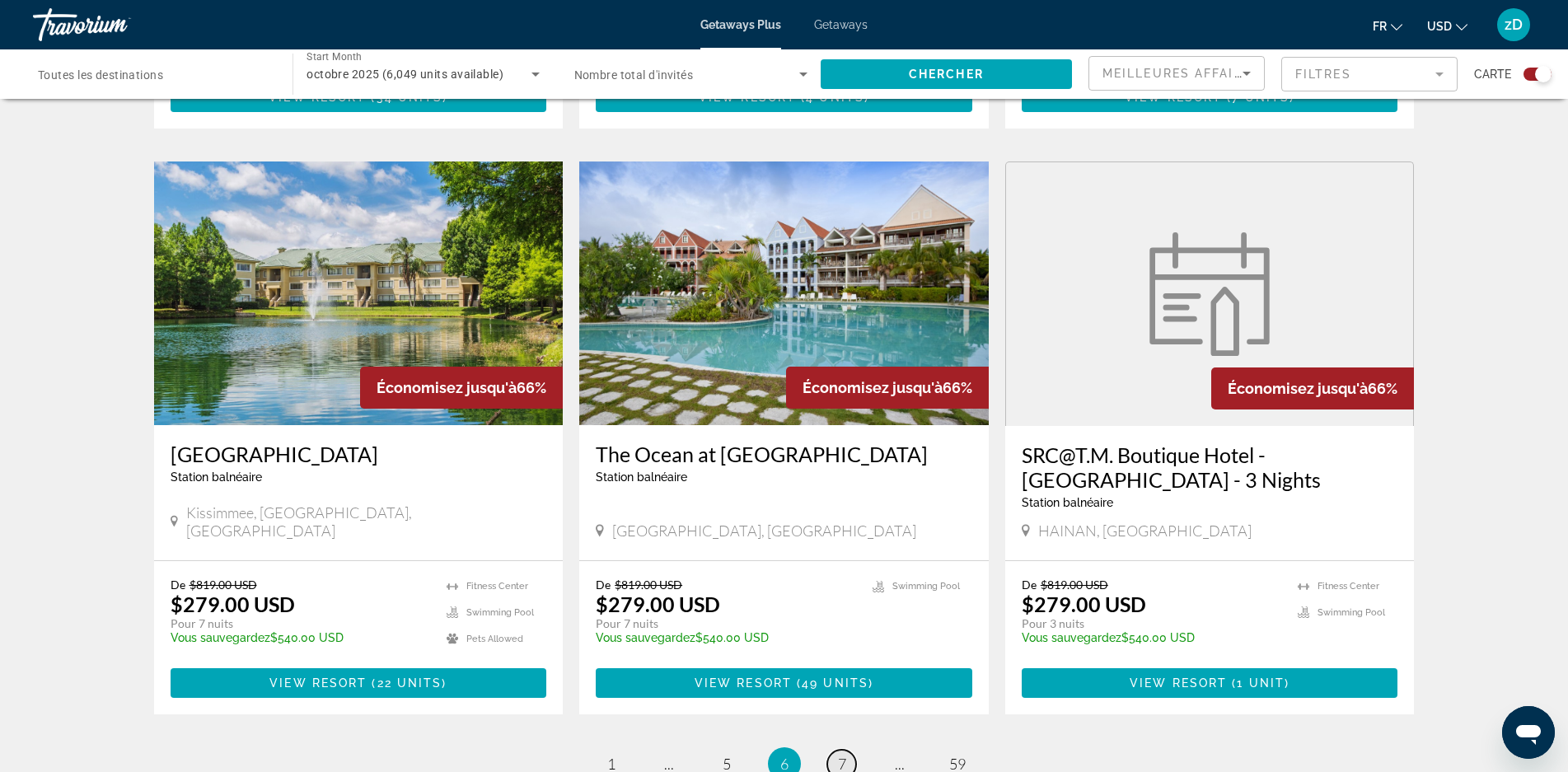
click at [849, 749] on link "page 7" at bounding box center [841, 763] width 29 height 29
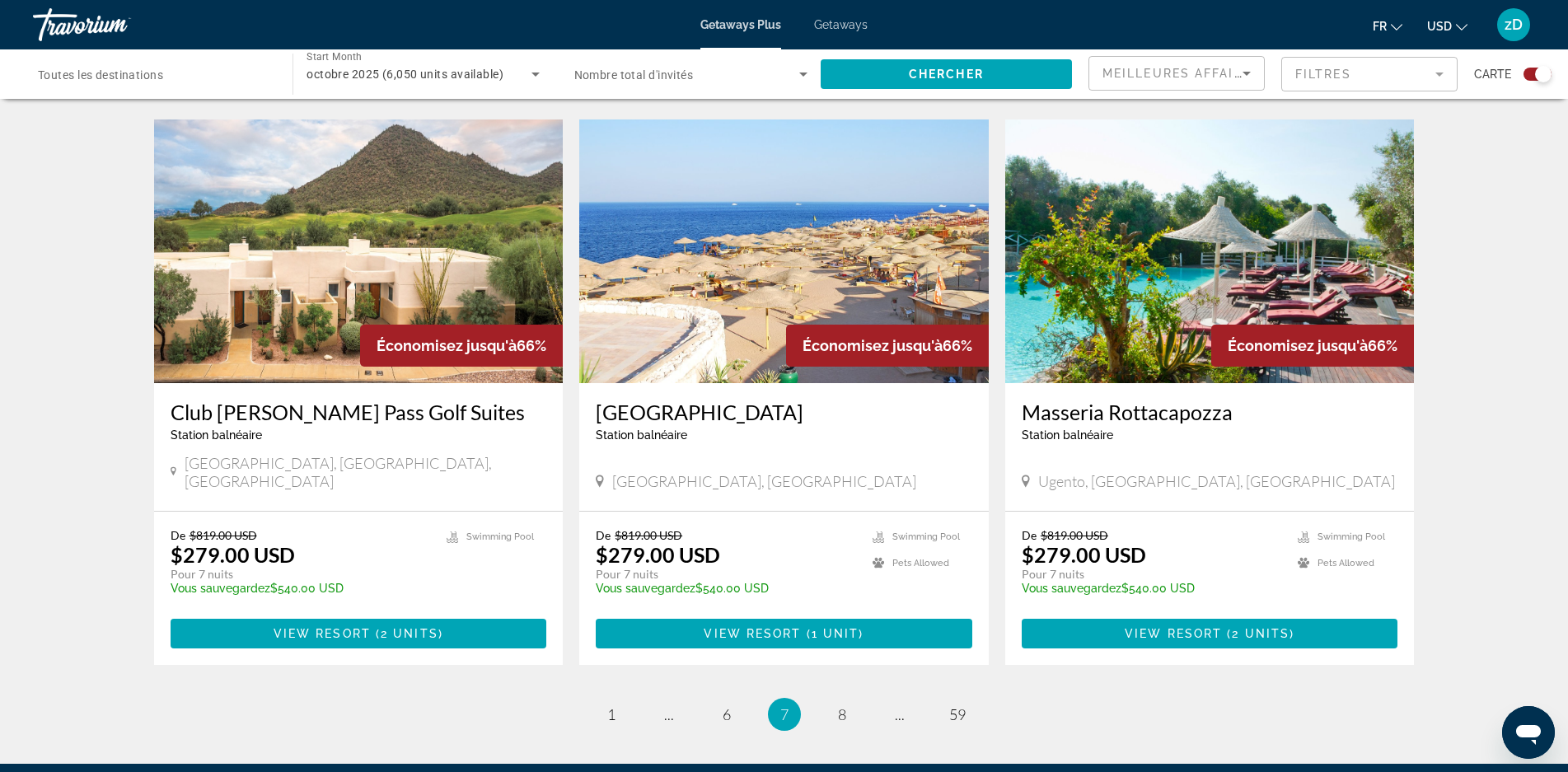
scroll to position [2428, 0]
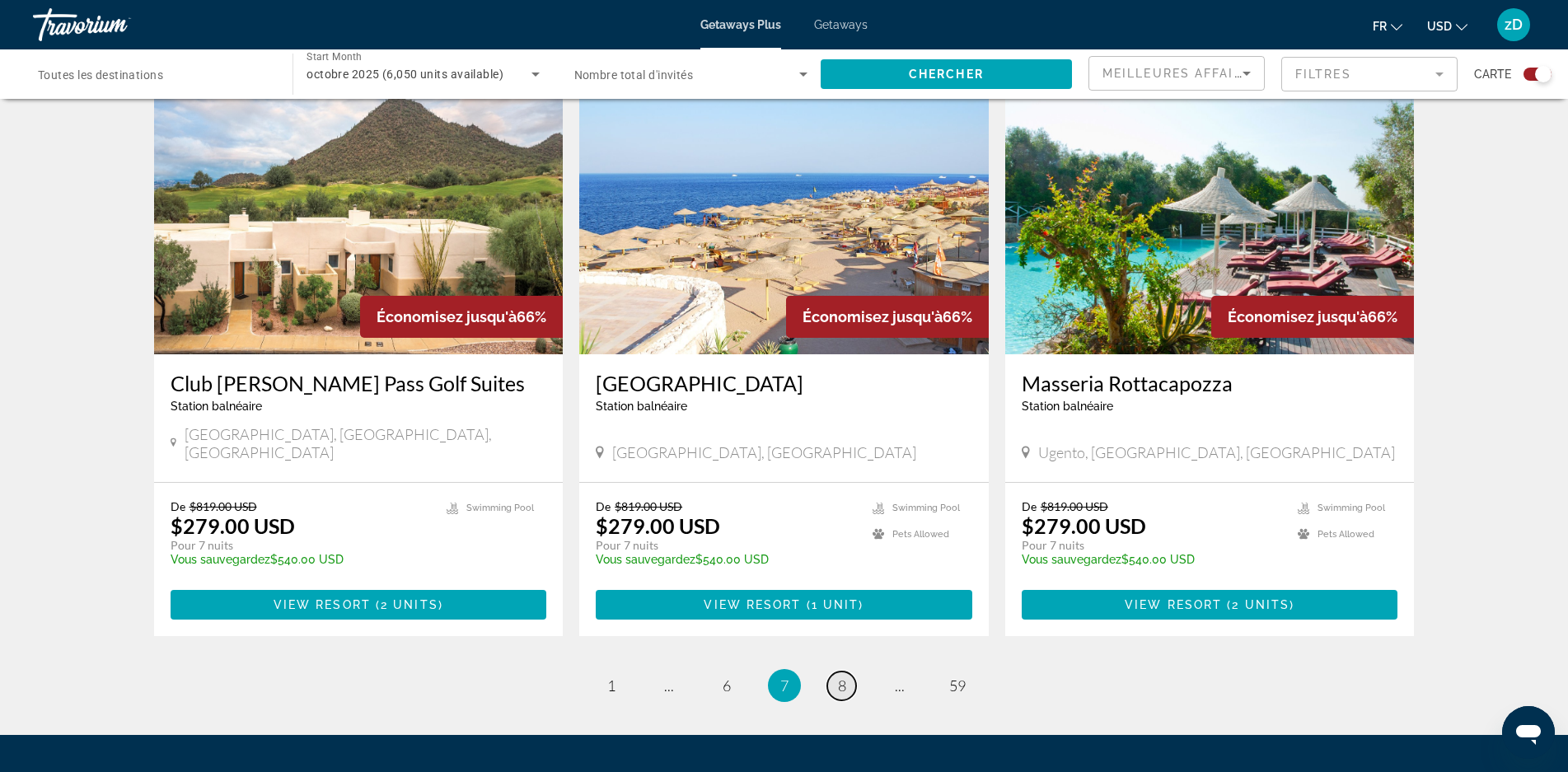
click at [843, 676] on span "8" at bounding box center [842, 685] width 8 height 18
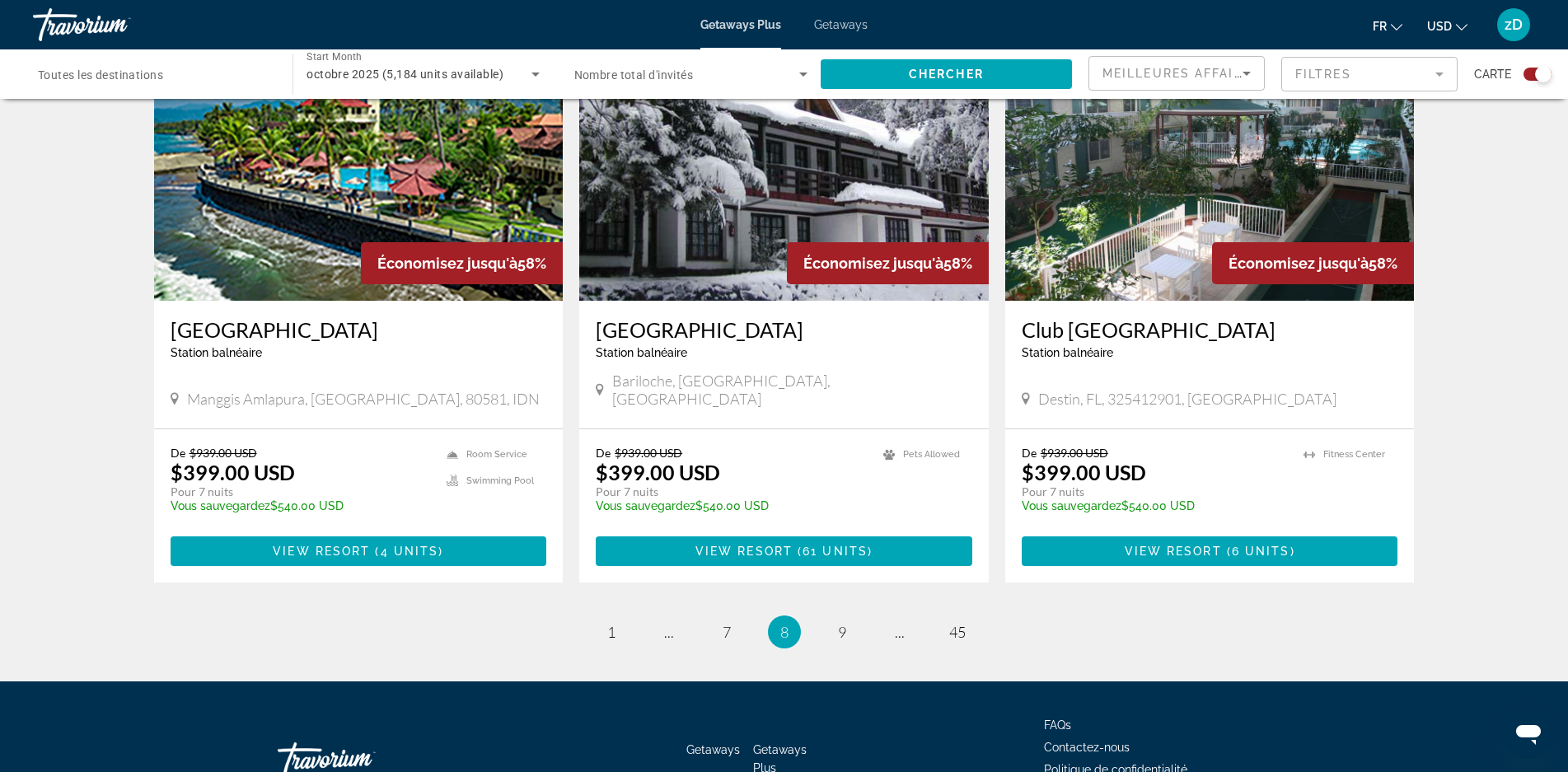
scroll to position [2453, 0]
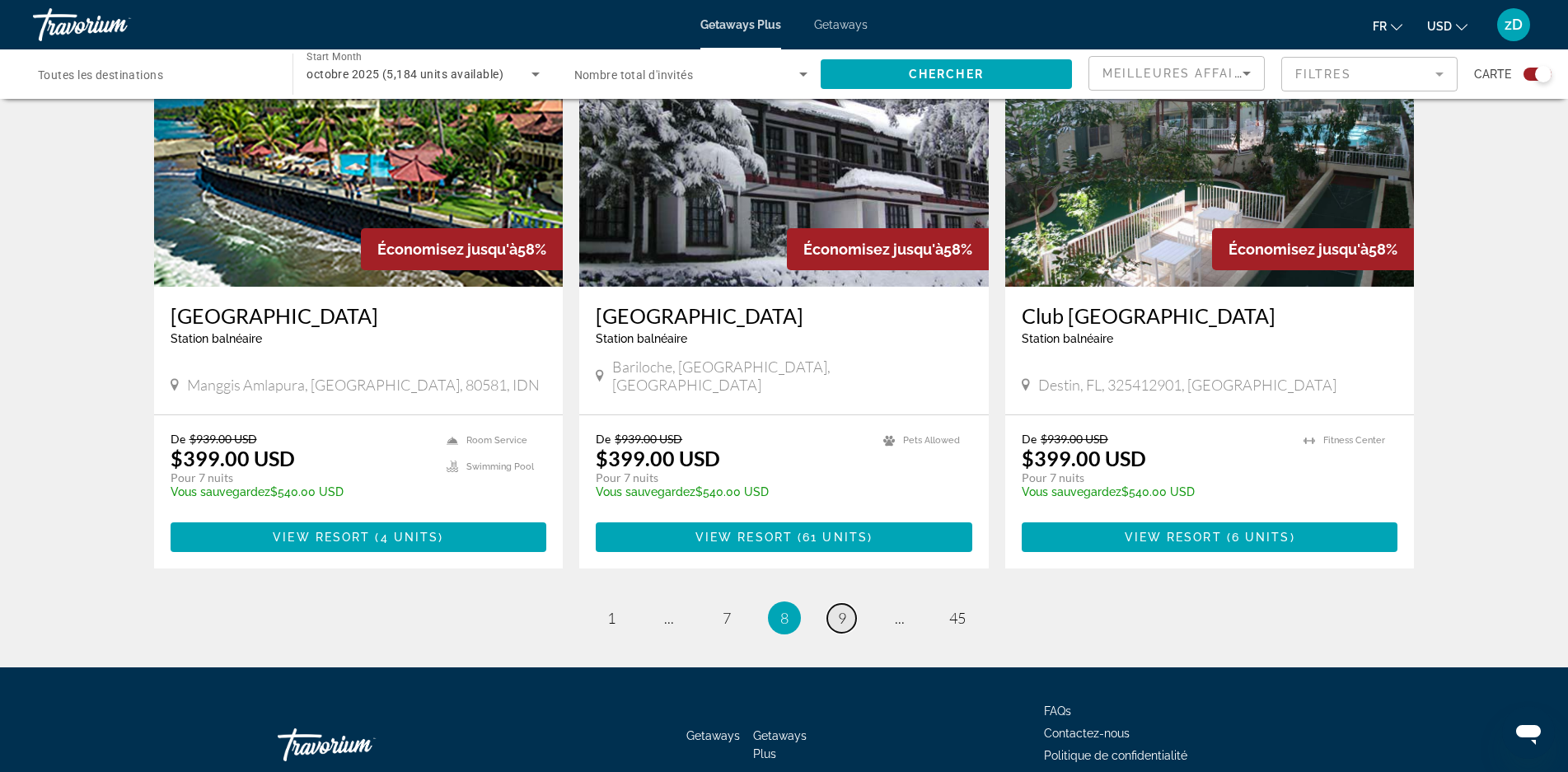
click at [839, 609] on span "9" at bounding box center [842, 617] width 8 height 18
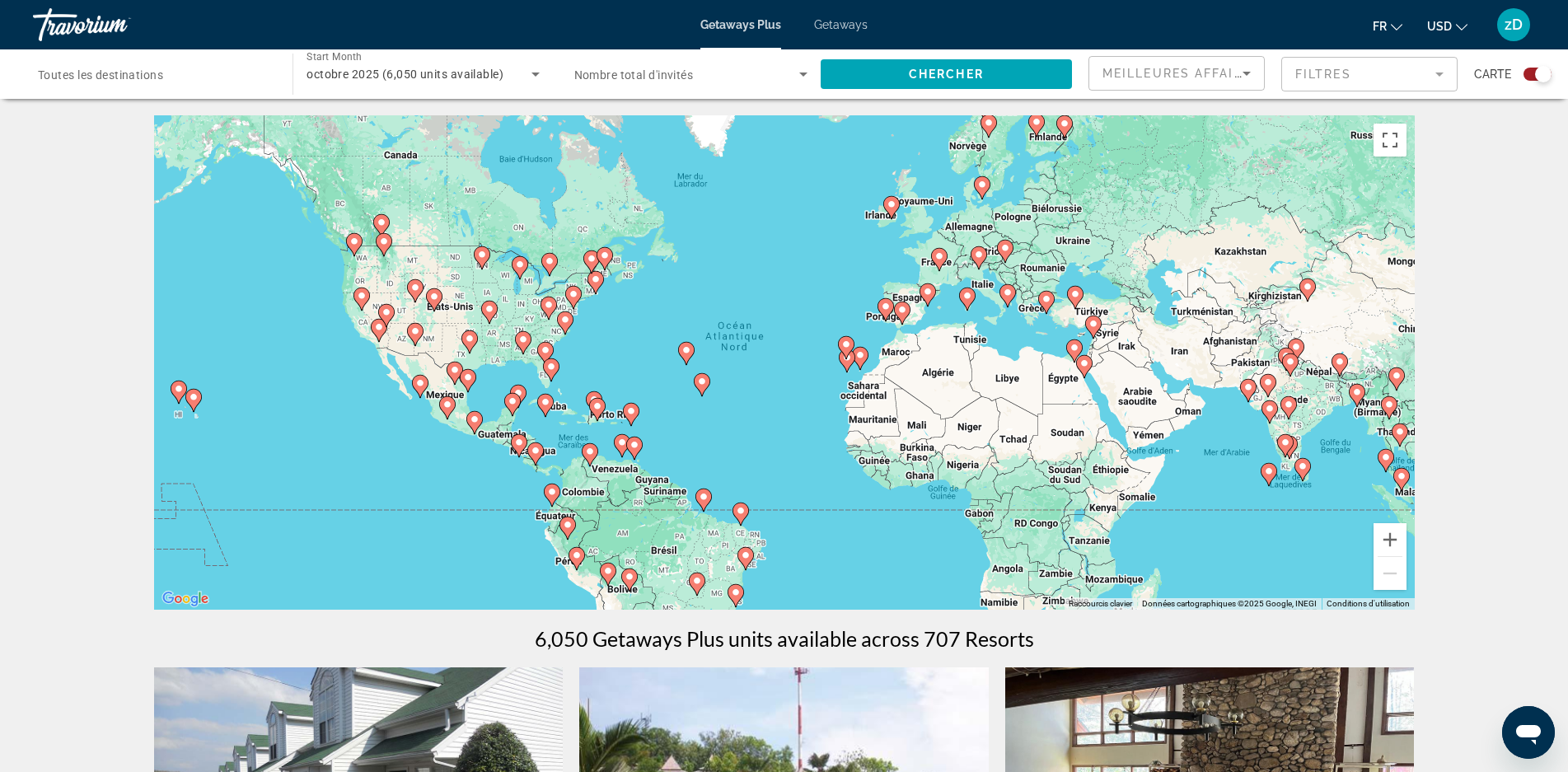
click at [938, 260] on image "Main content" at bounding box center [938, 256] width 10 height 10
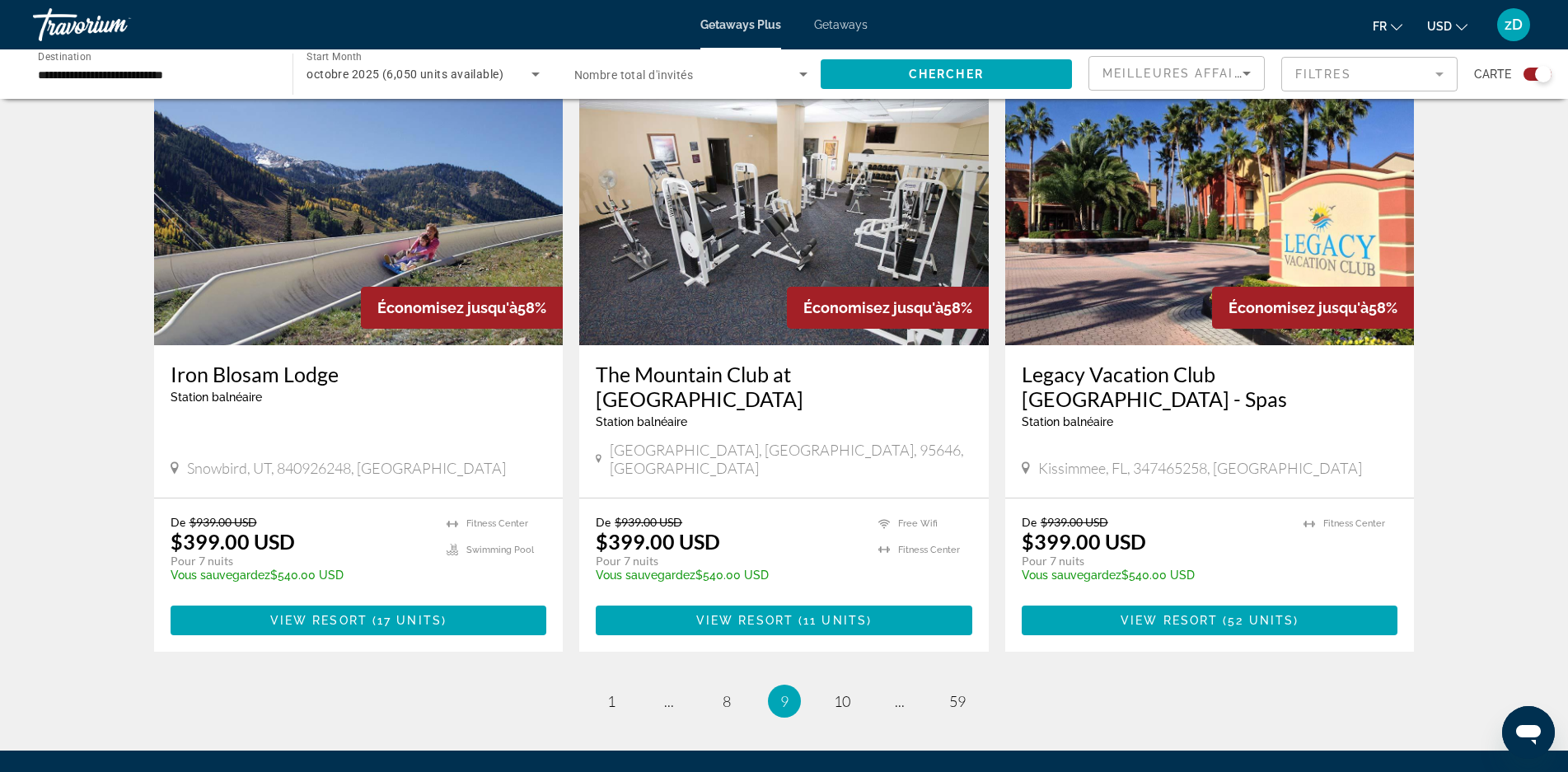
scroll to position [2453, 0]
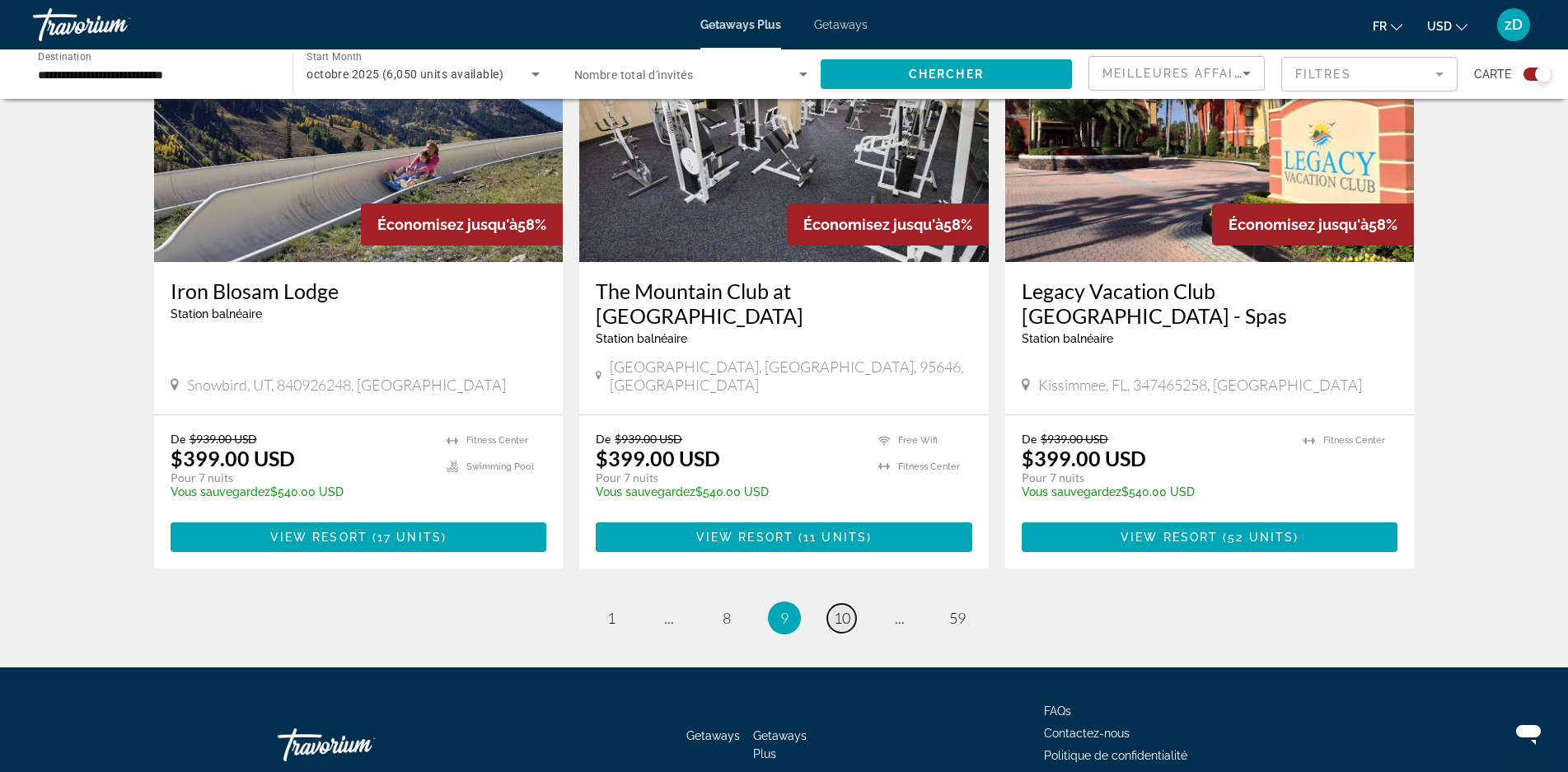
click at [837, 609] on span "10" at bounding box center [842, 617] width 17 height 18
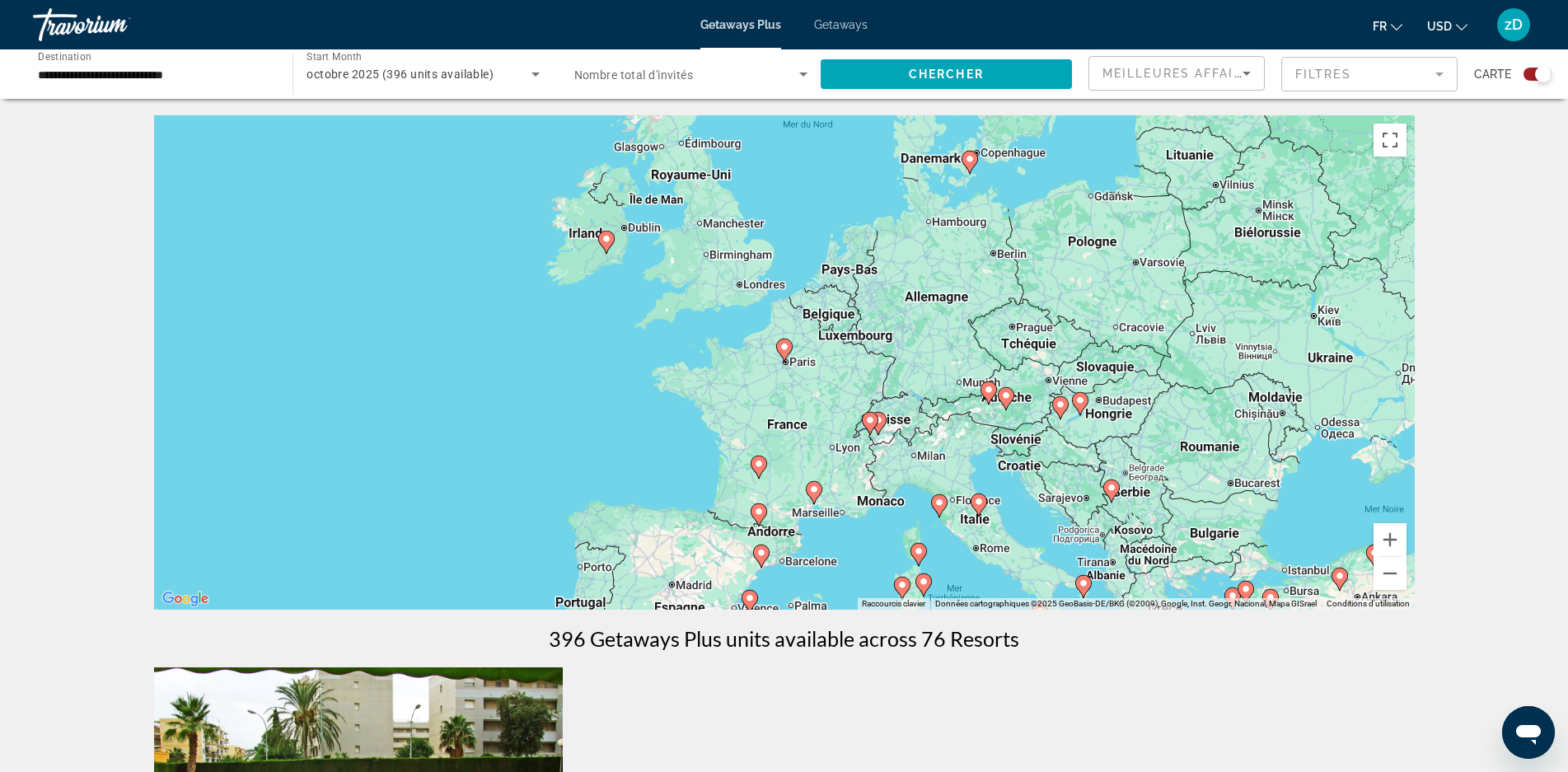
click at [780, 352] on icon "Main content" at bounding box center [784, 349] width 15 height 22
type input "**********"
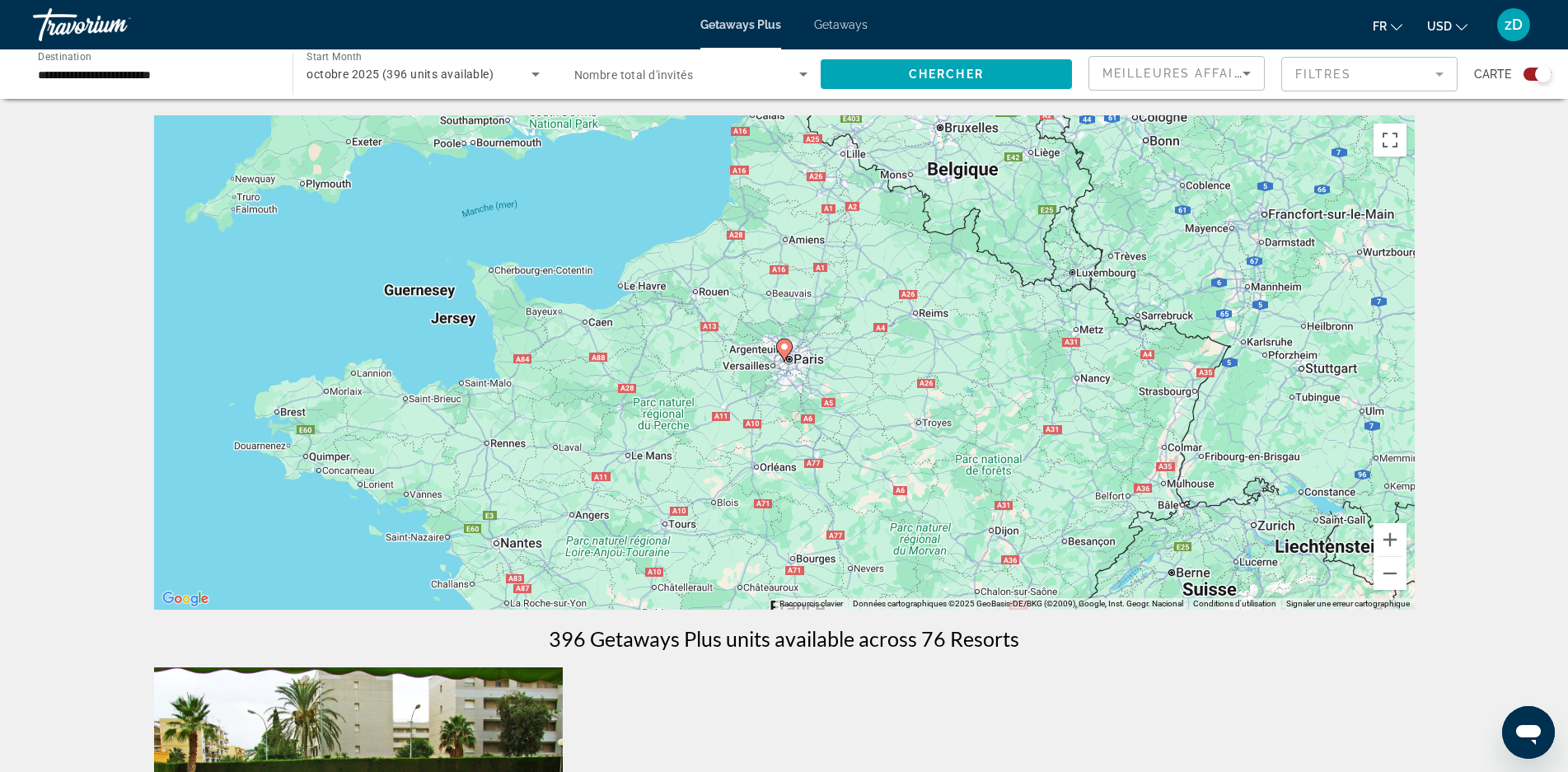
click at [780, 352] on icon "Main content" at bounding box center [784, 349] width 15 height 22
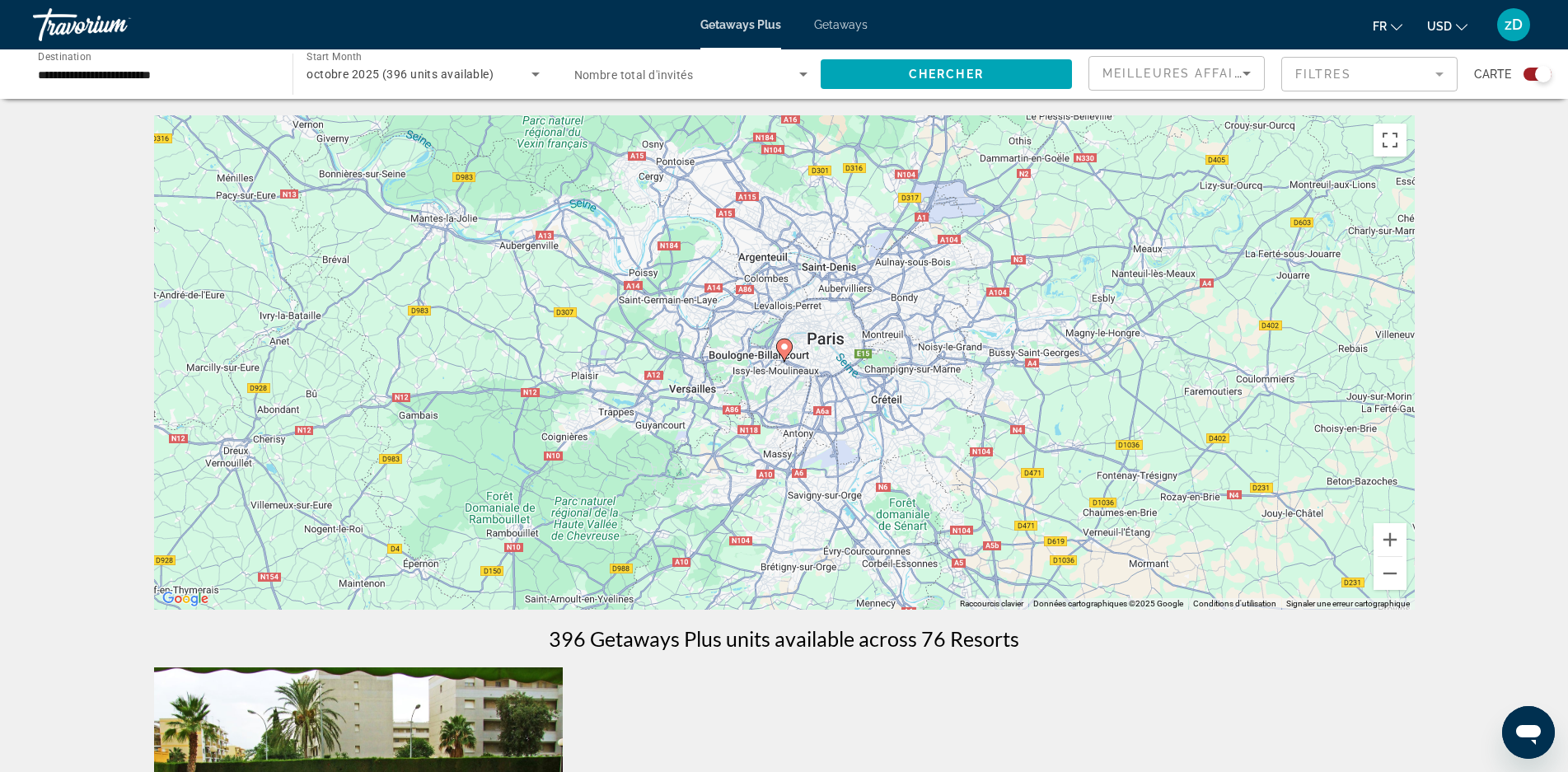
click at [781, 349] on image "Main content" at bounding box center [784, 346] width 10 height 10
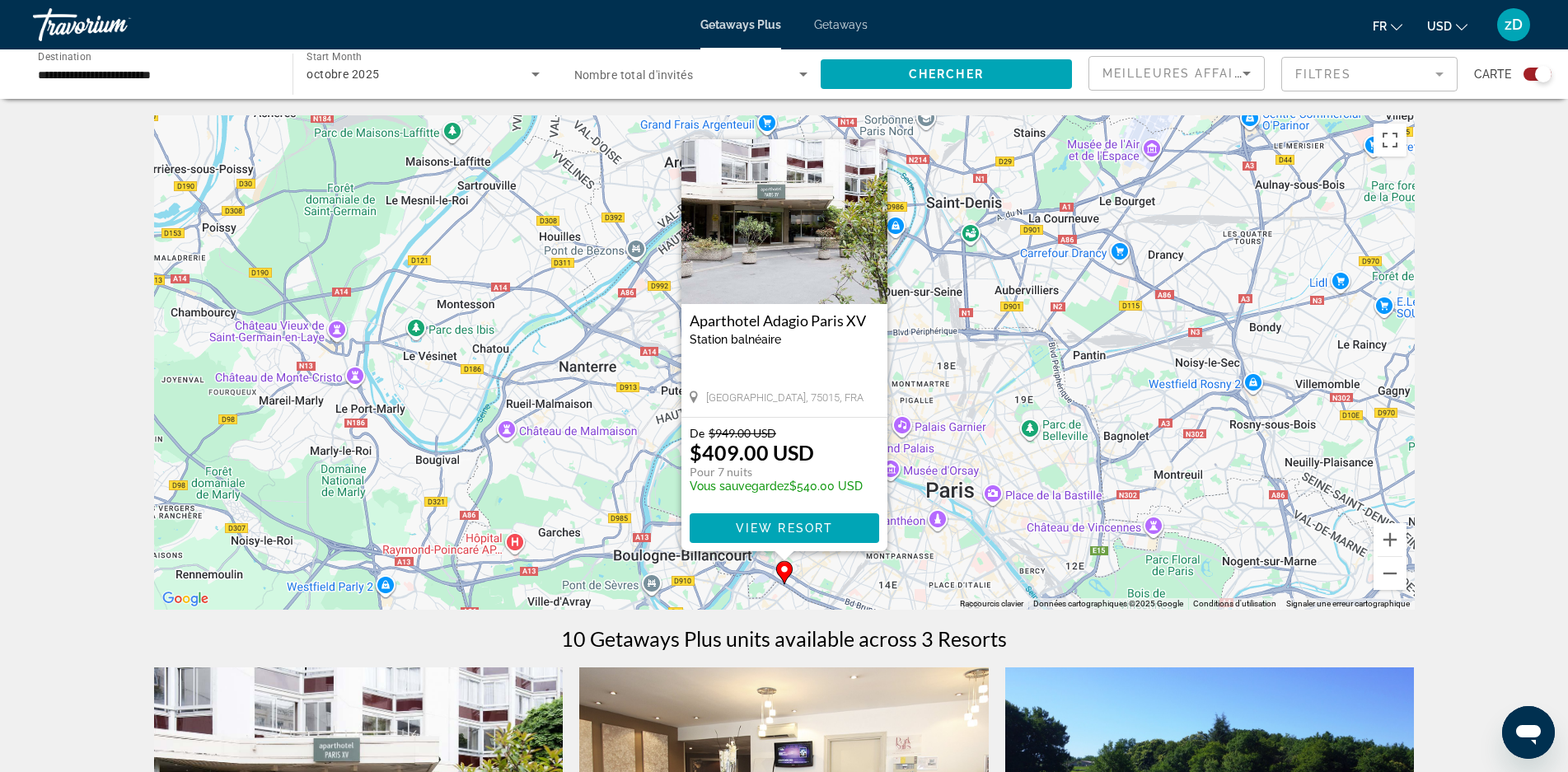
click at [816, 247] on img "Main content" at bounding box center [784, 222] width 206 height 165
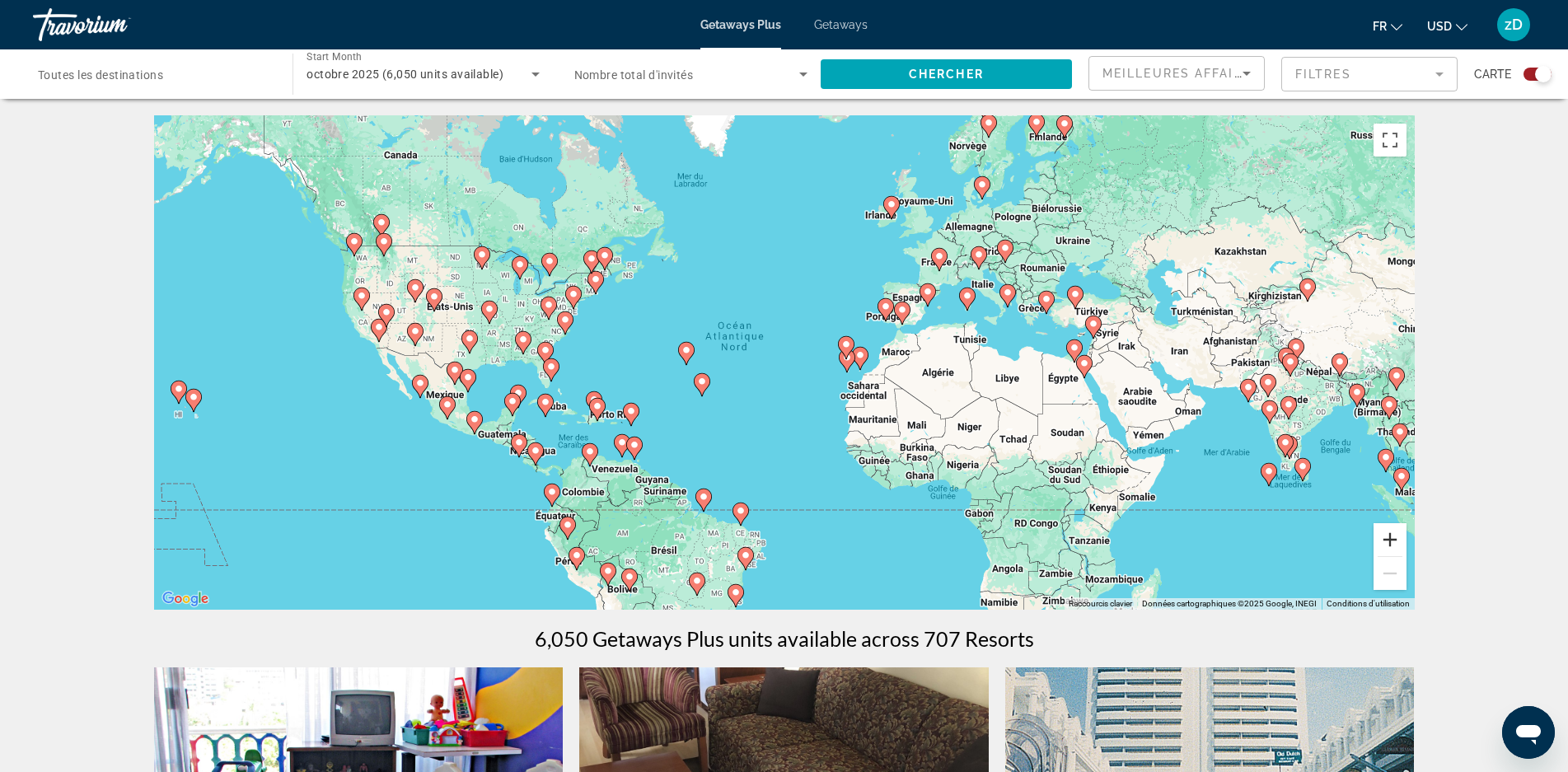
click at [1386, 542] on button "Zoom avant" at bounding box center [1391, 540] width 33 height 33
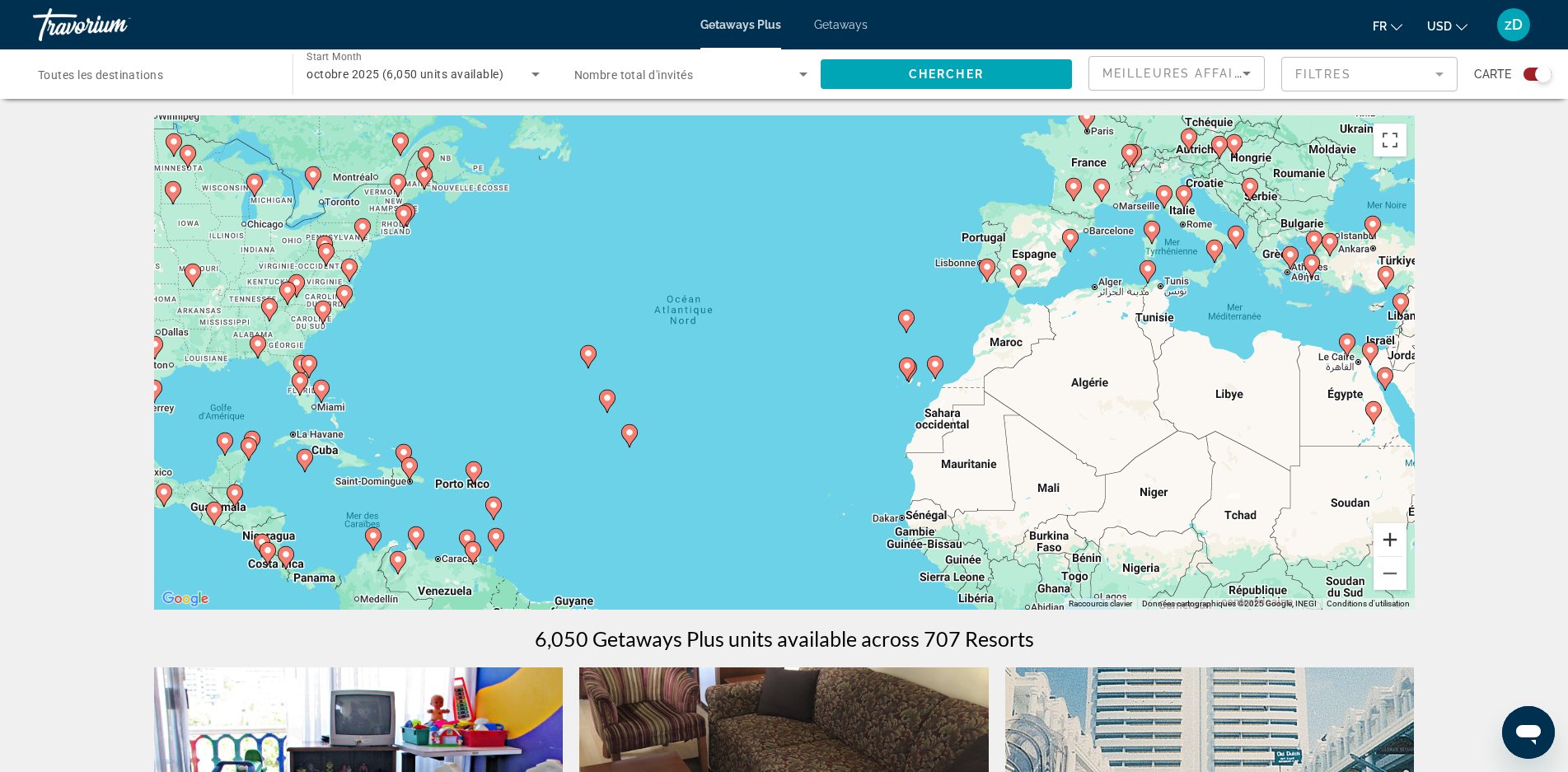
click at [1387, 541] on button "Zoom avant" at bounding box center [1391, 540] width 33 height 33
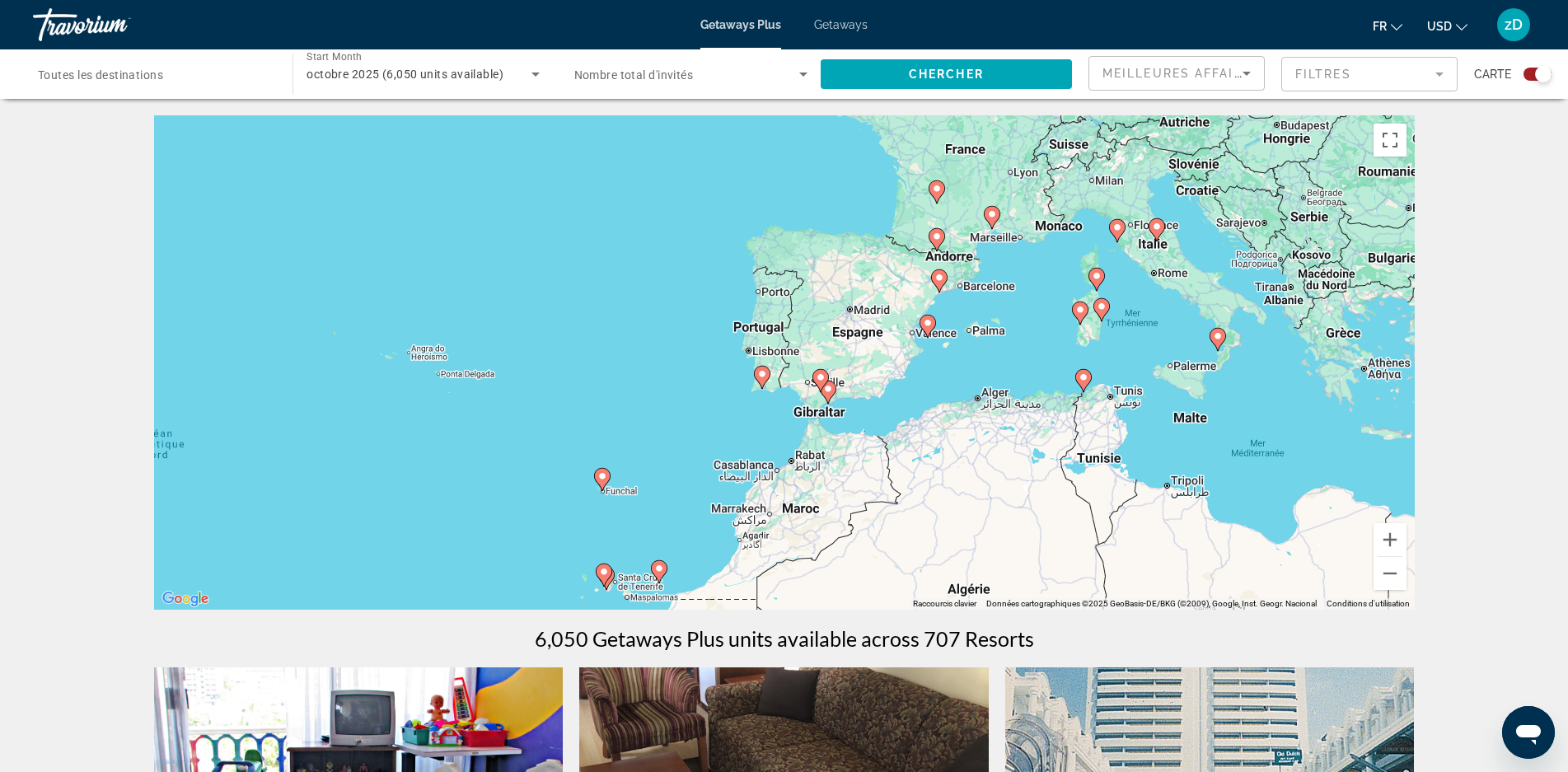
drag, startPoint x: 1304, startPoint y: 415, endPoint x: 871, endPoint y: 601, distance: 471.3
click at [871, 601] on div "Pour activer le glissement avec le clavier, appuyez sur Alt+Entrée. Une fois ce…" at bounding box center [784, 363] width 1261 height 495
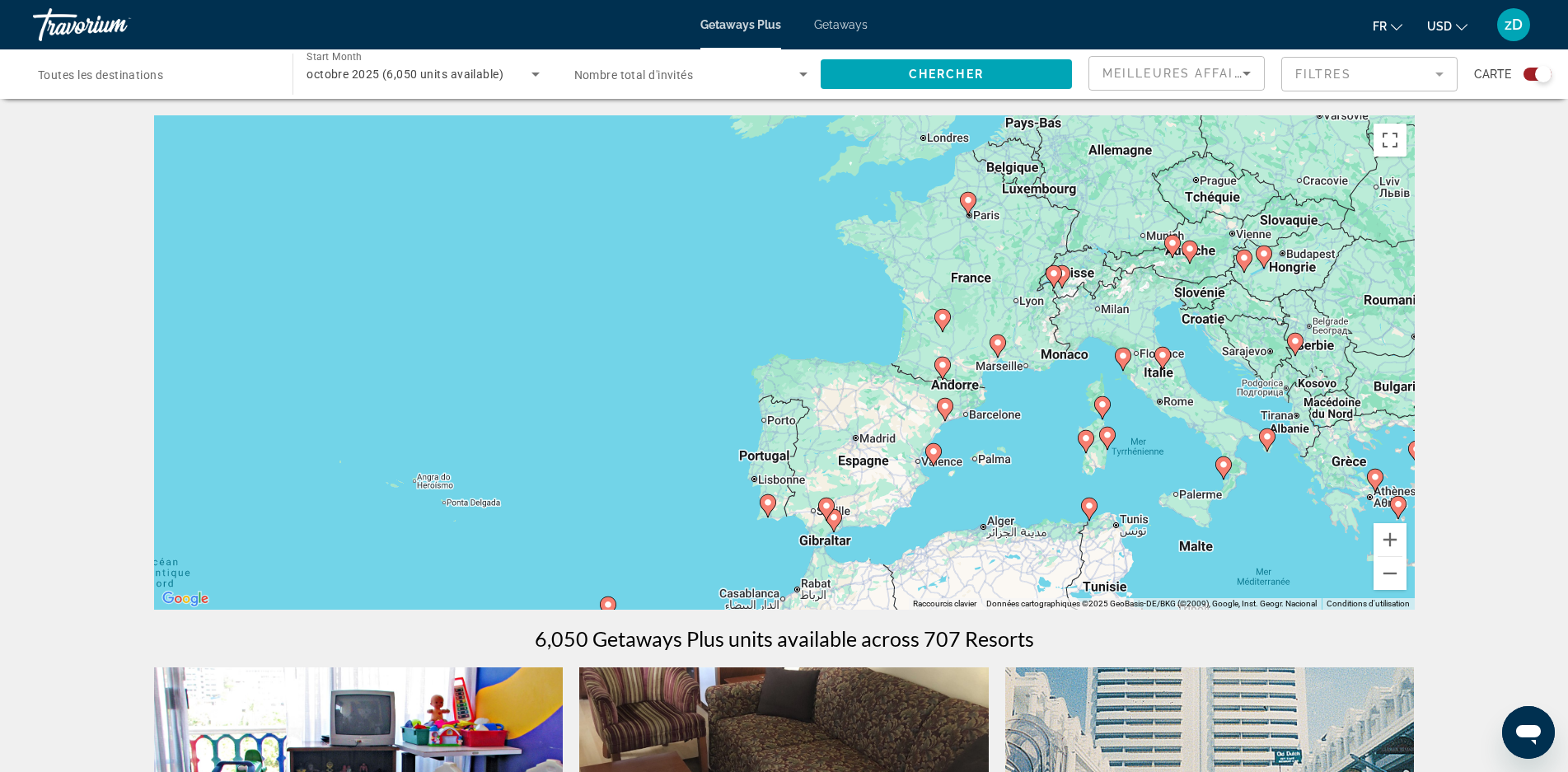
drag, startPoint x: 961, startPoint y: 382, endPoint x: 967, endPoint y: 513, distance: 131.1
click at [967, 513] on div "Pour activer le glissement avec le clavier, appuyez sur Alt+Entrée. Une fois ce…" at bounding box center [784, 363] width 1261 height 495
click at [1058, 272] on image "Main content" at bounding box center [1053, 273] width 10 height 10
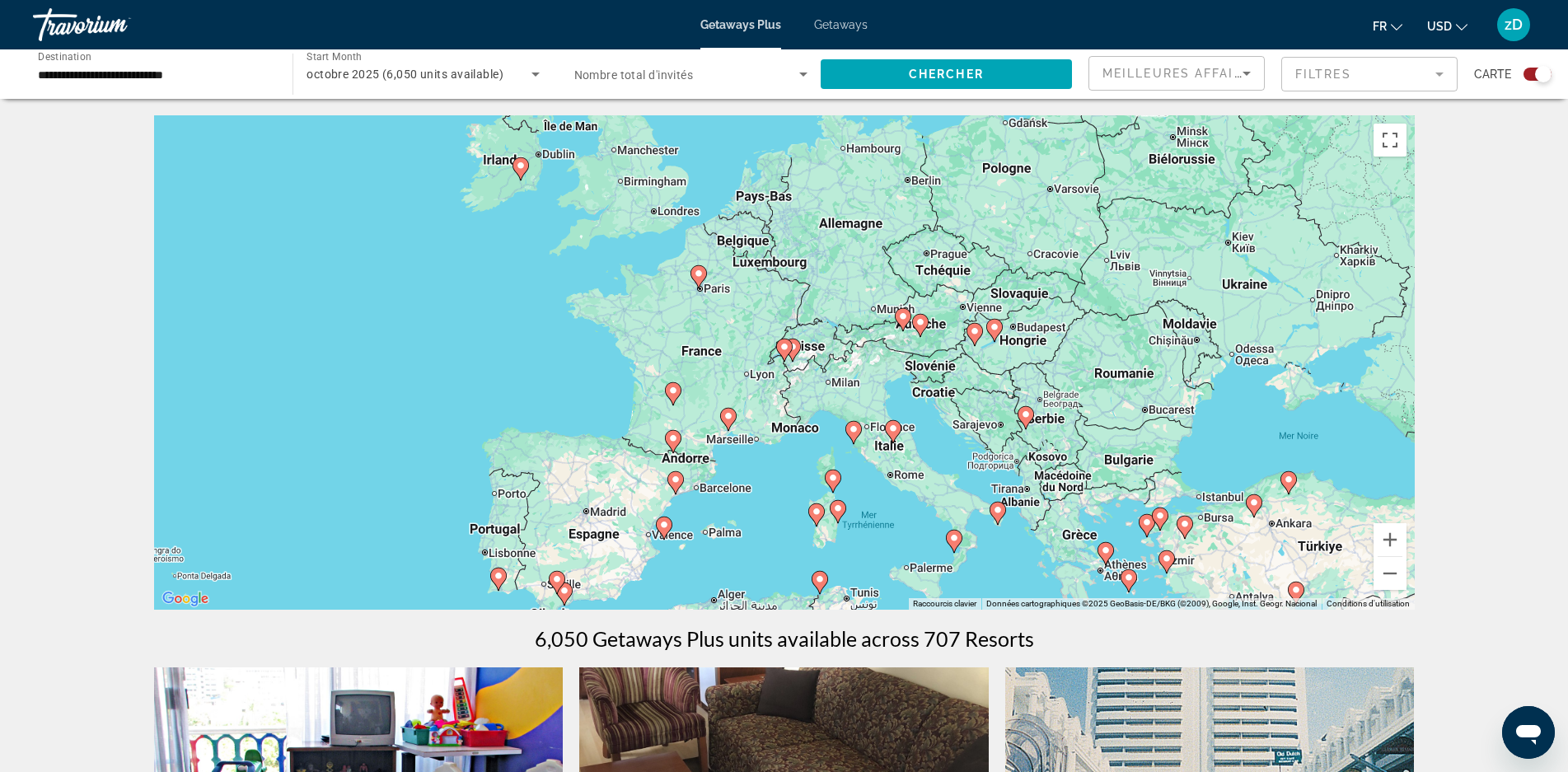
click at [789, 352] on icon "Main content" at bounding box center [784, 349] width 15 height 22
type input "**********"
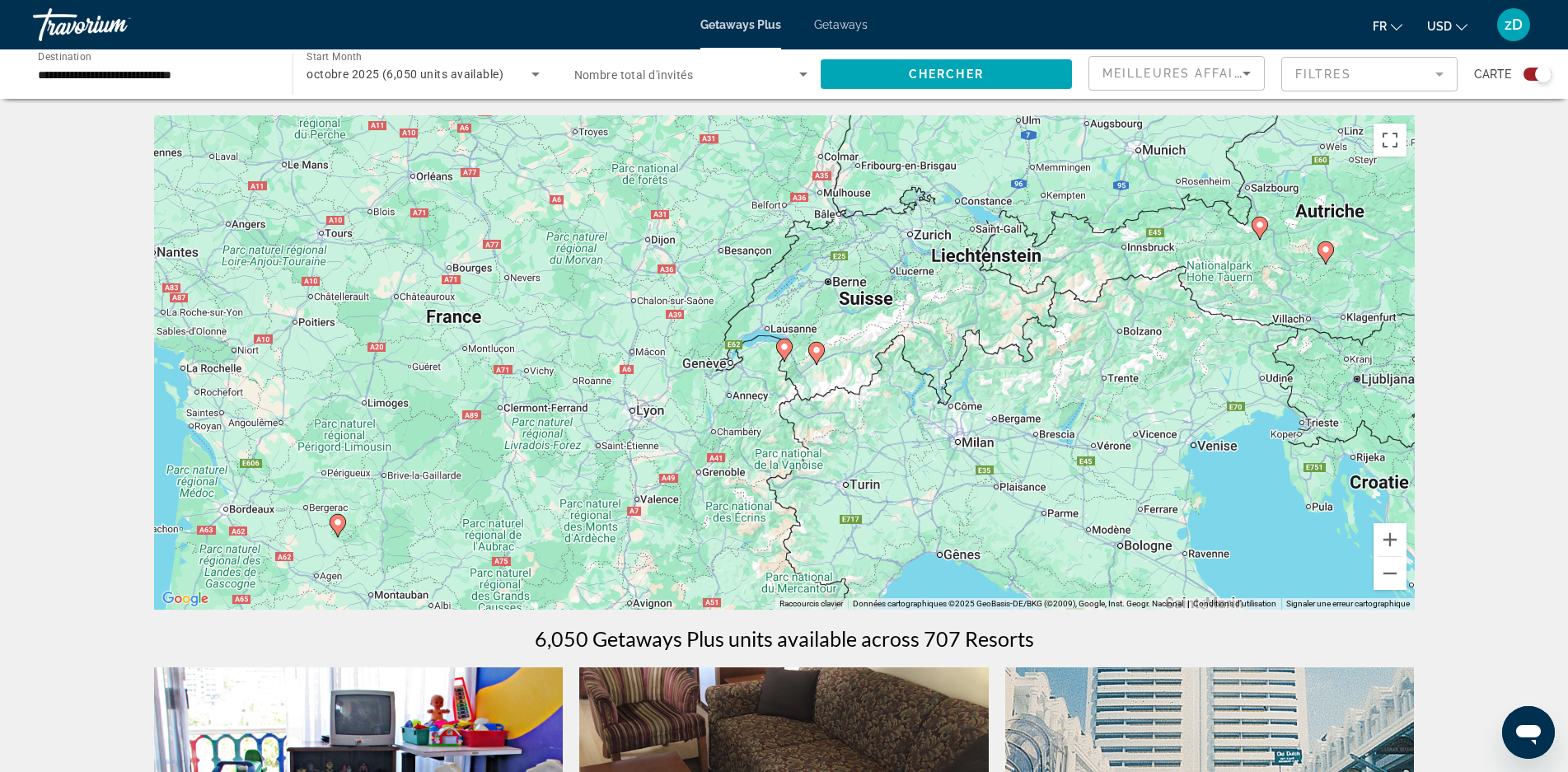
click at [789, 352] on icon "Main content" at bounding box center [784, 349] width 15 height 22
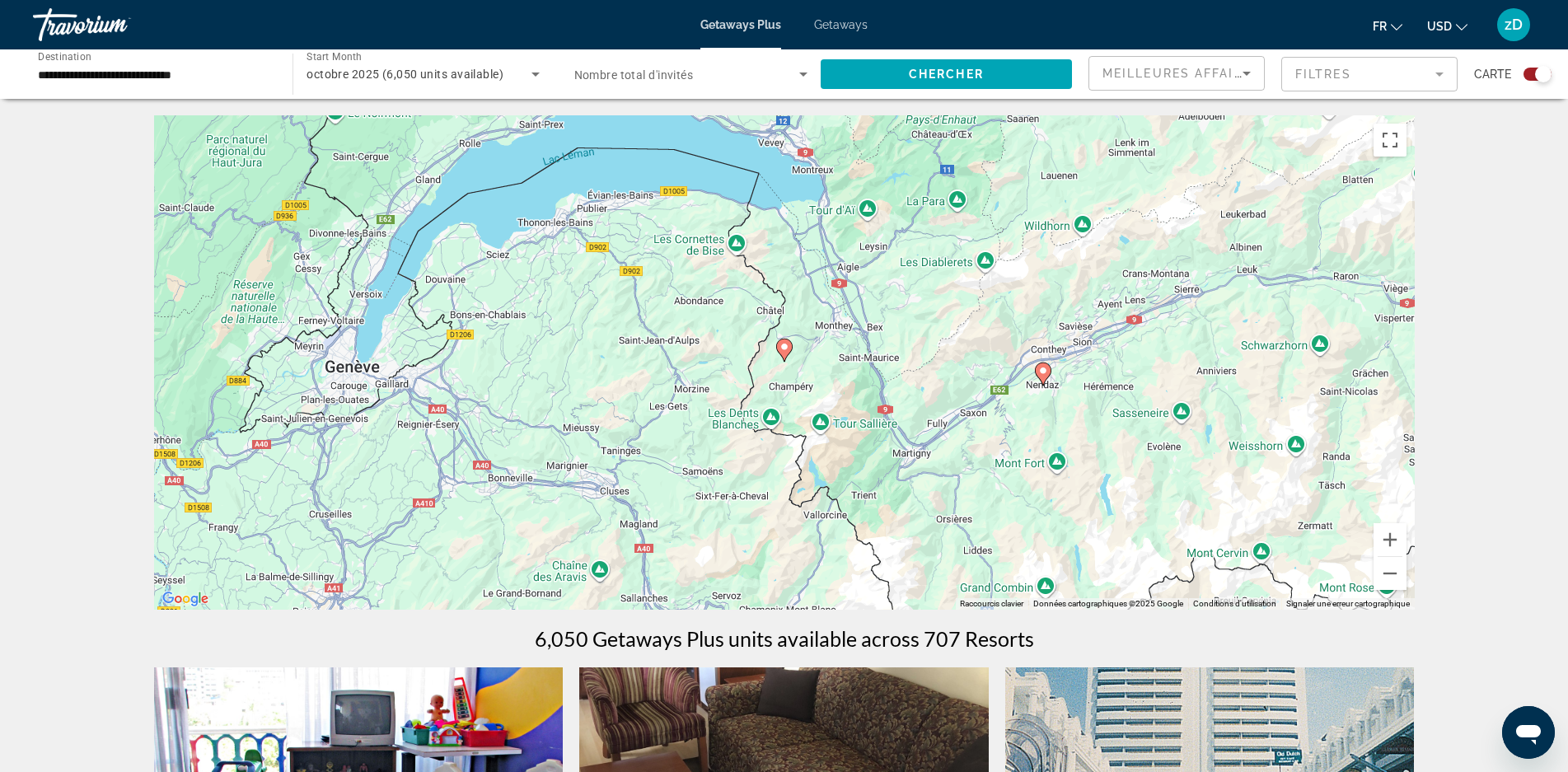
click at [789, 352] on icon "Main content" at bounding box center [784, 349] width 15 height 22
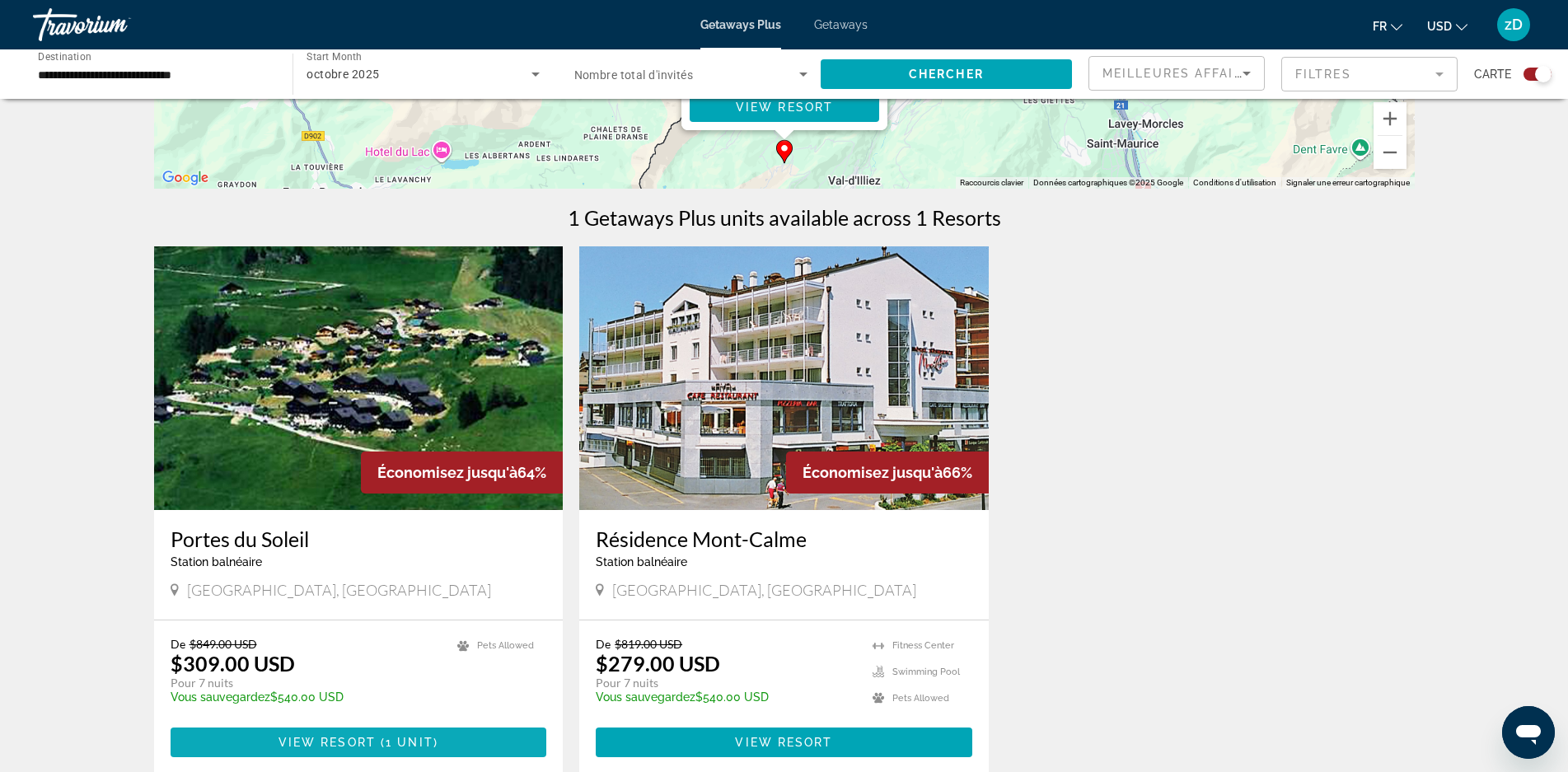
scroll to position [329, 0]
